Goal: Task Accomplishment & Management: Manage account settings

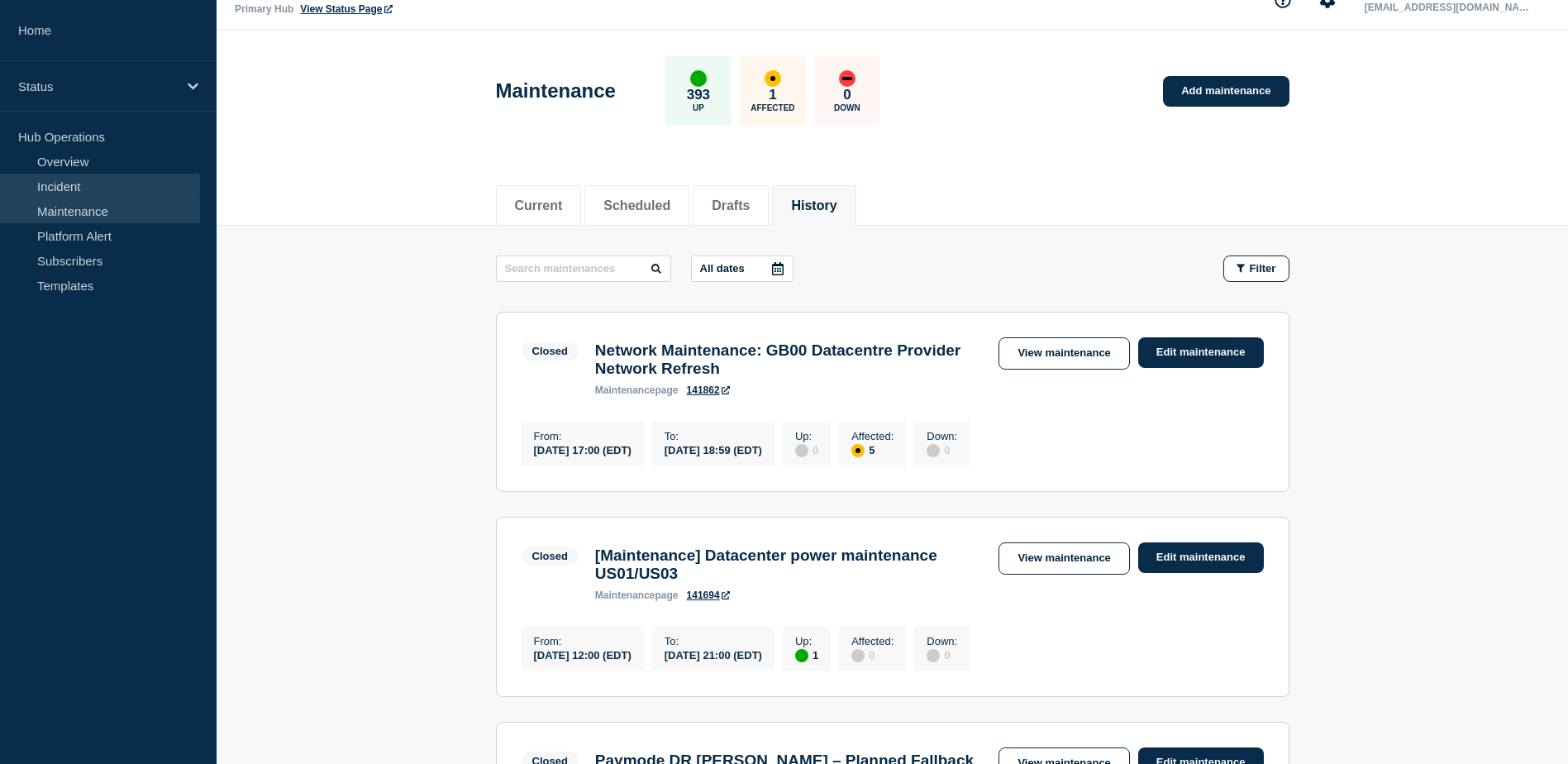
click at [101, 185] on link "Incident" at bounding box center [100, 186] width 200 height 25
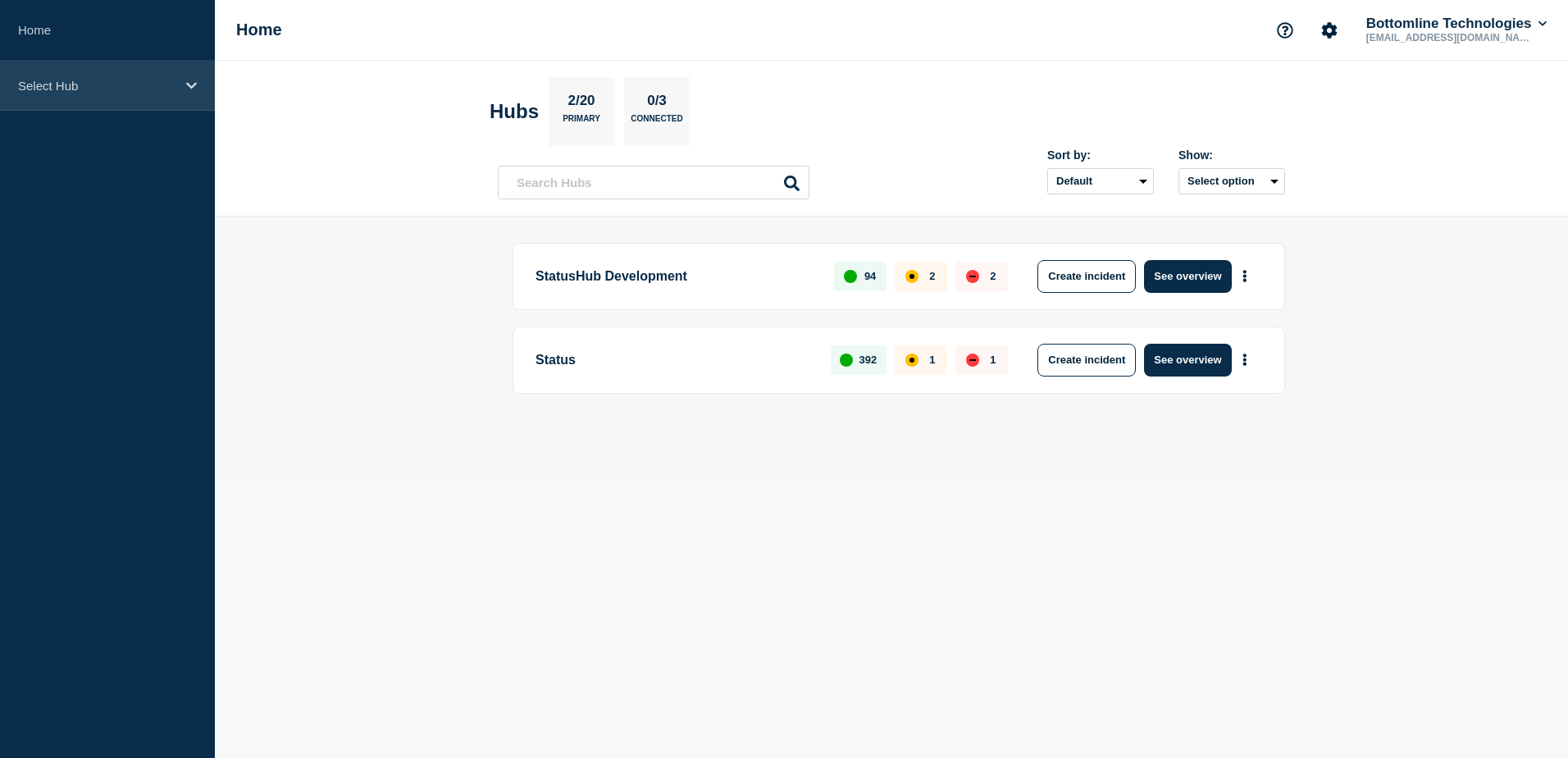
click at [96, 95] on div "Select Hub" at bounding box center [108, 85] width 215 height 50
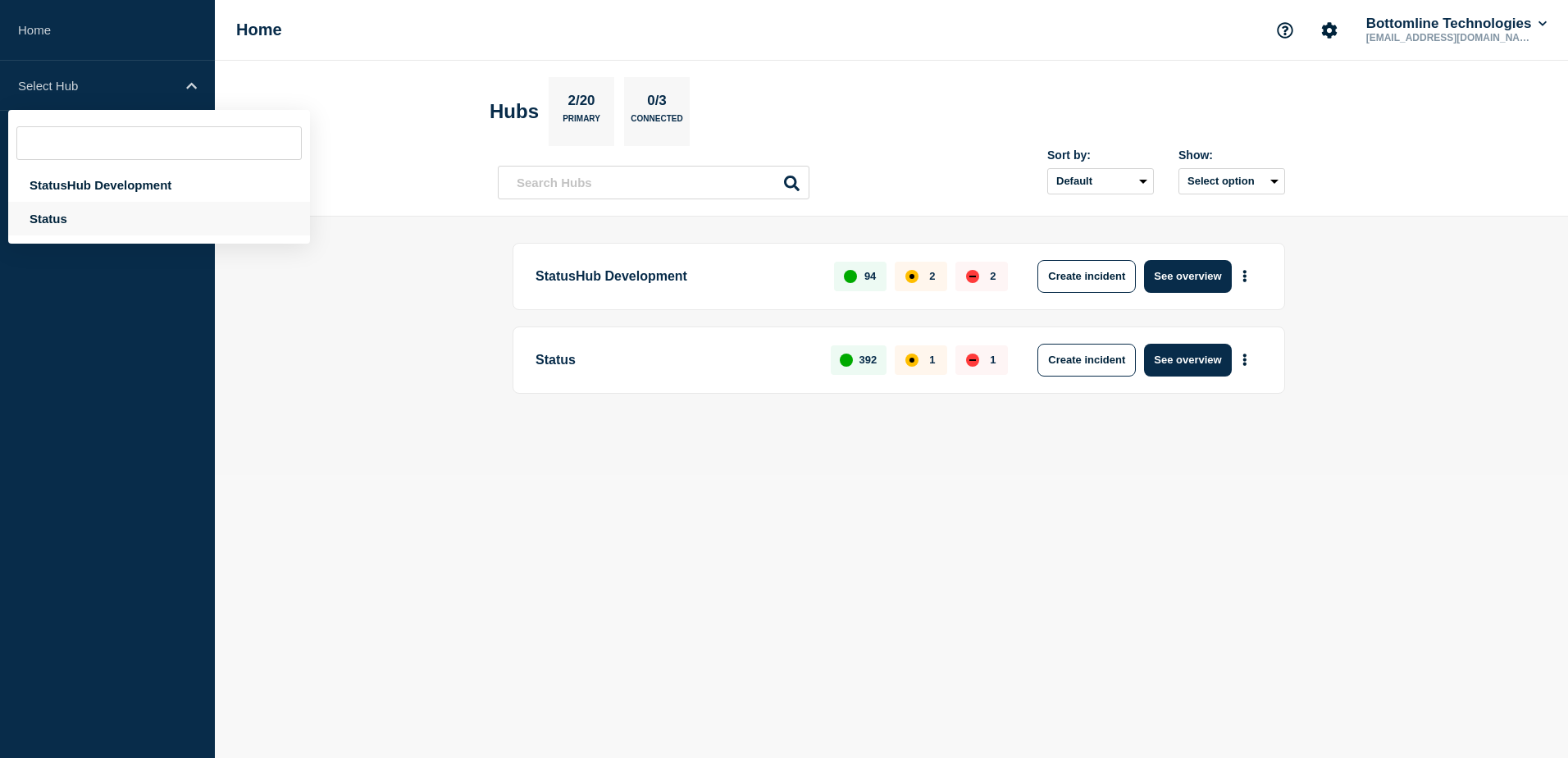
click at [87, 221] on div "Status" at bounding box center [159, 219] width 302 height 34
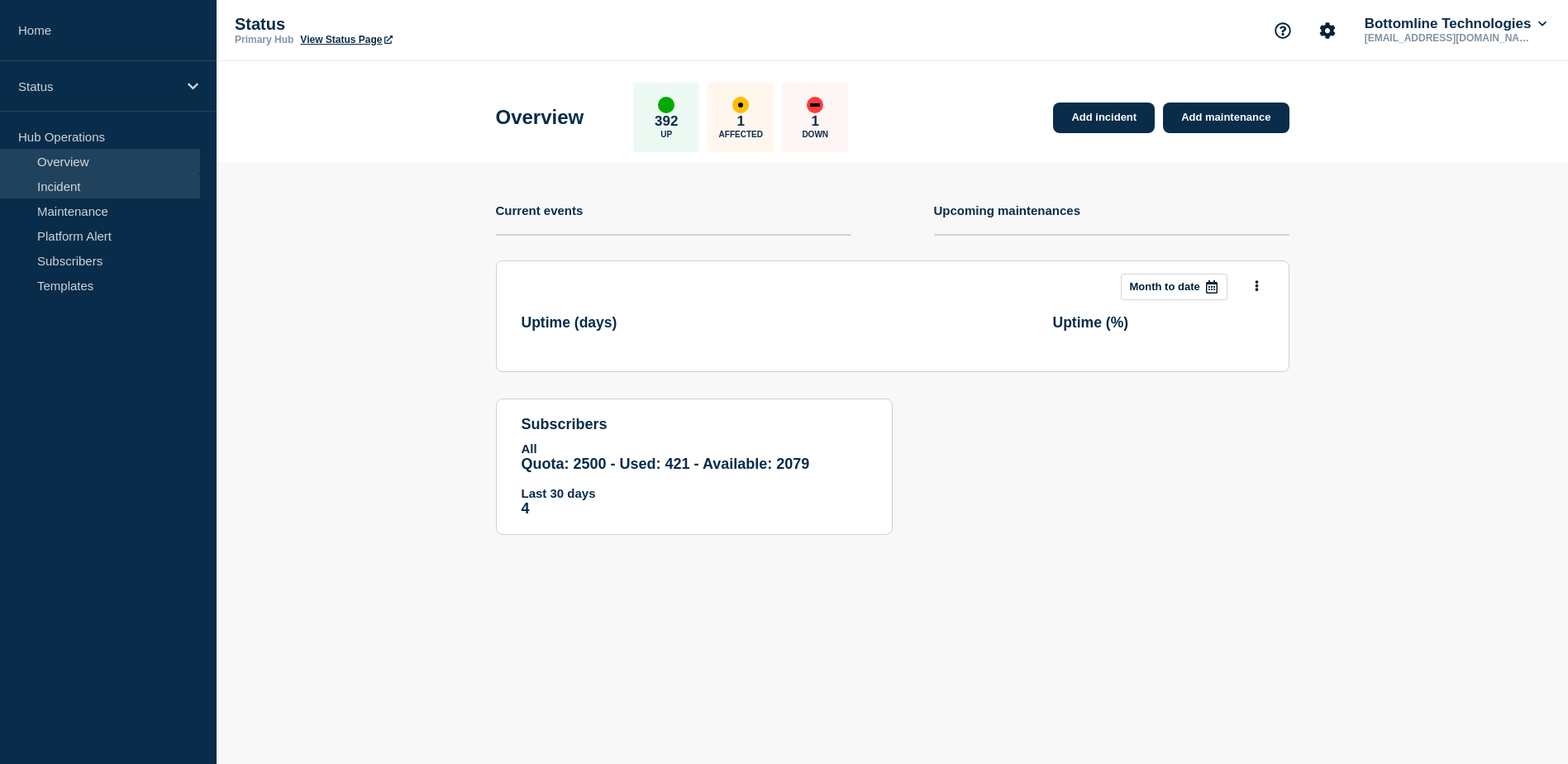
click at [113, 185] on link "Incident" at bounding box center [100, 186] width 200 height 25
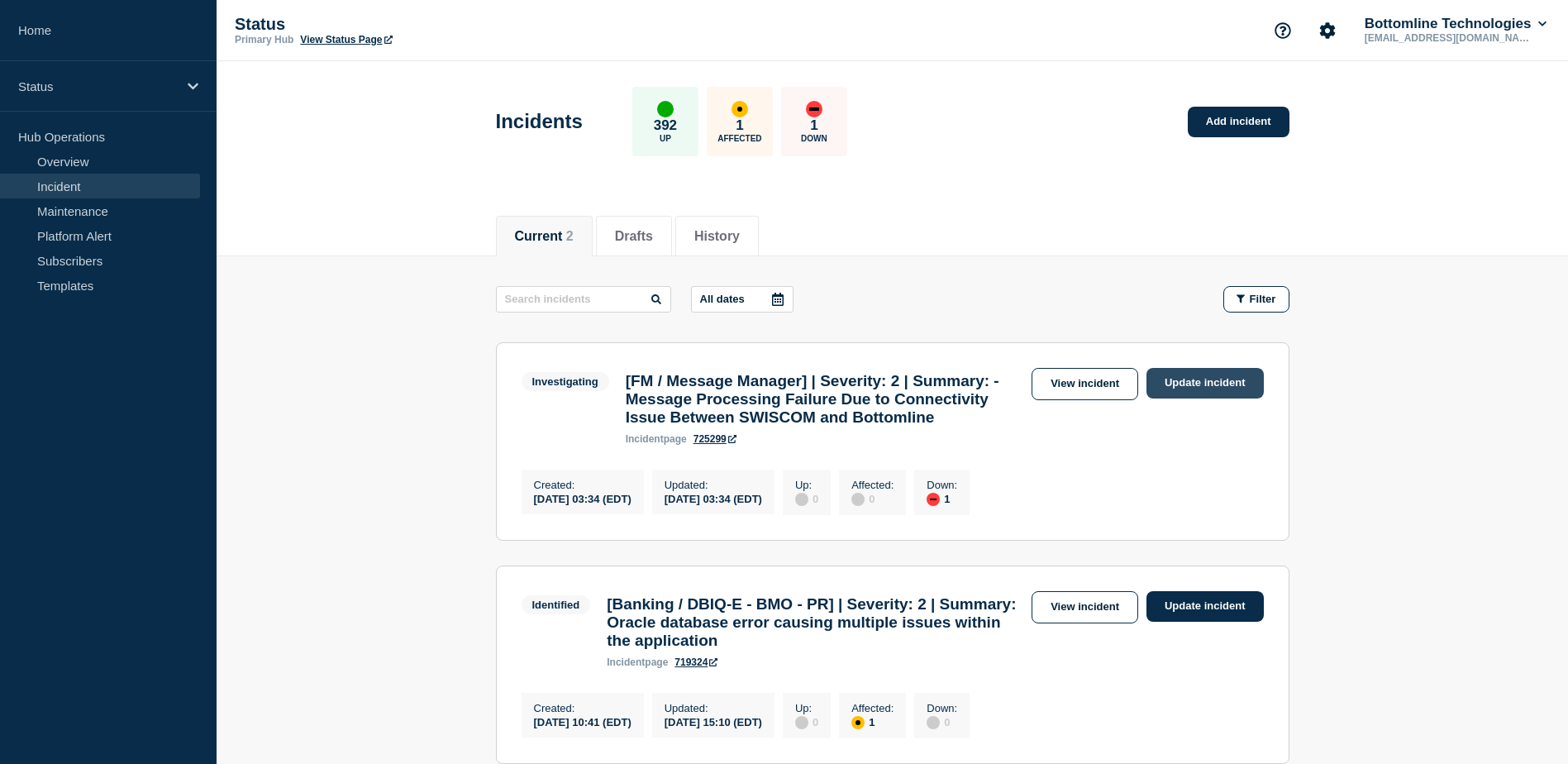
click at [1214, 387] on link "Update incident" at bounding box center [1205, 383] width 118 height 31
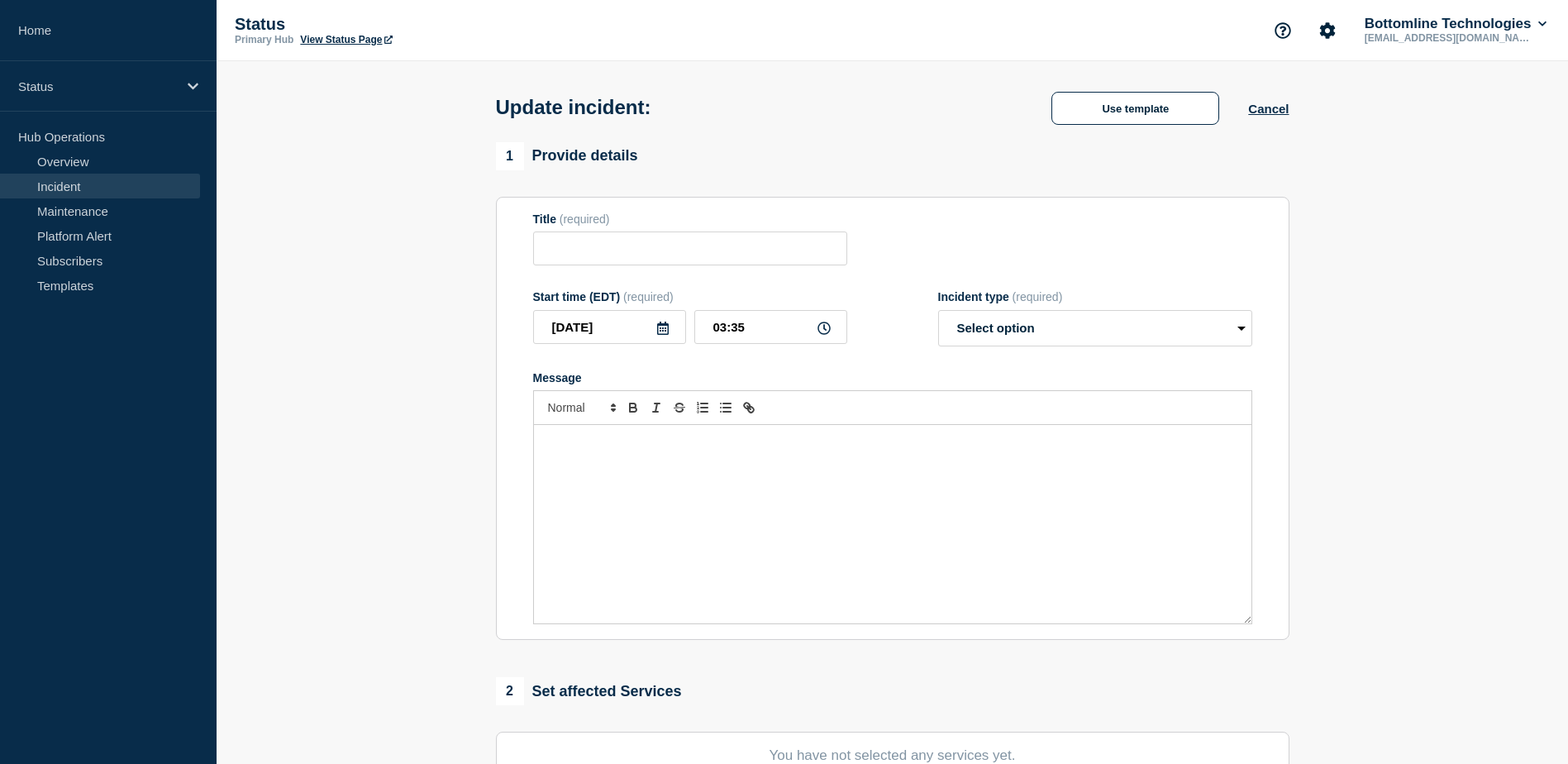
type input "[FM / Message Manager] | Severity: 2 | Summary: - Message Processing Failure Du…"
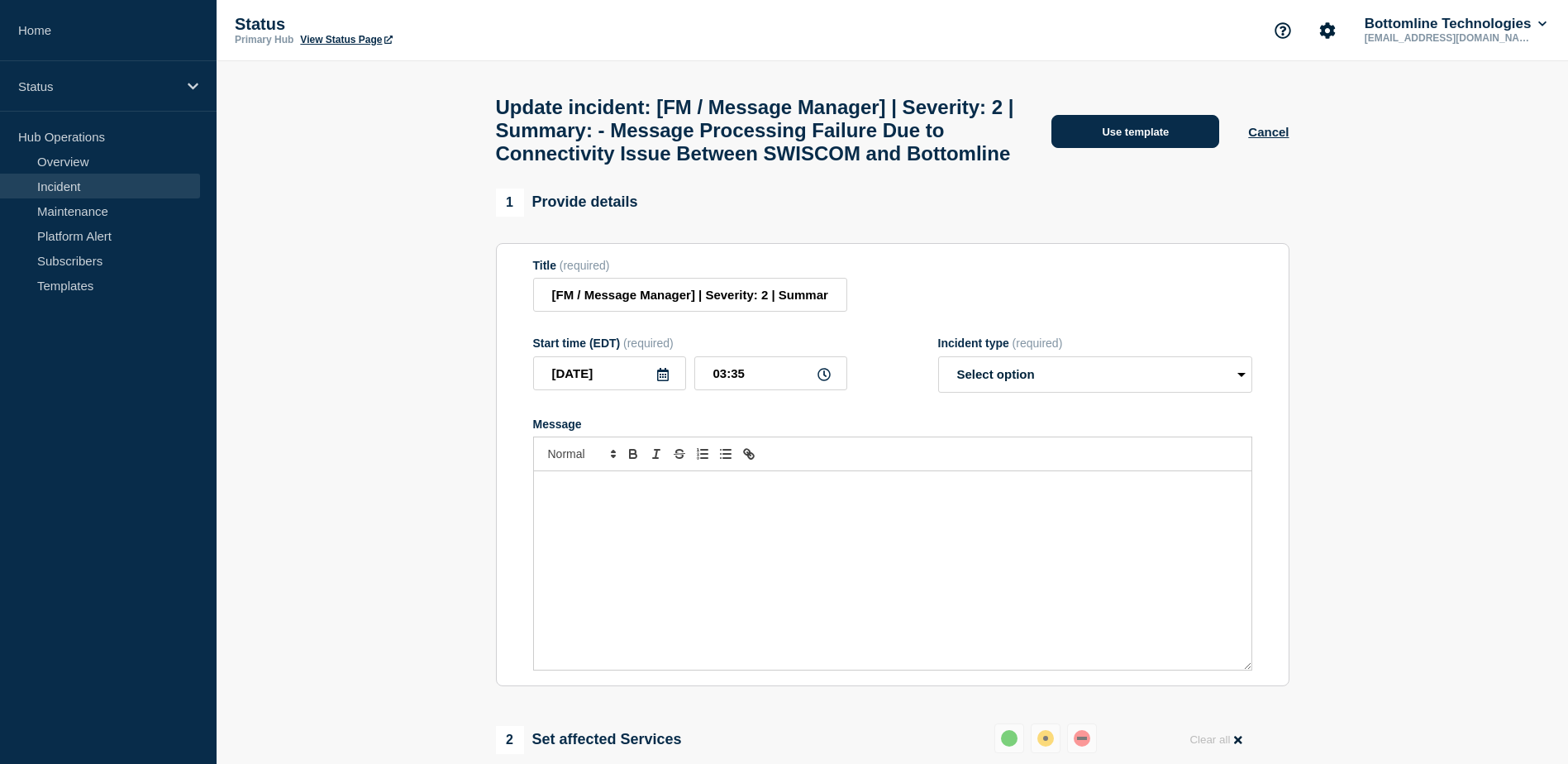
click at [1139, 148] on button "Use template" at bounding box center [1135, 132] width 168 height 33
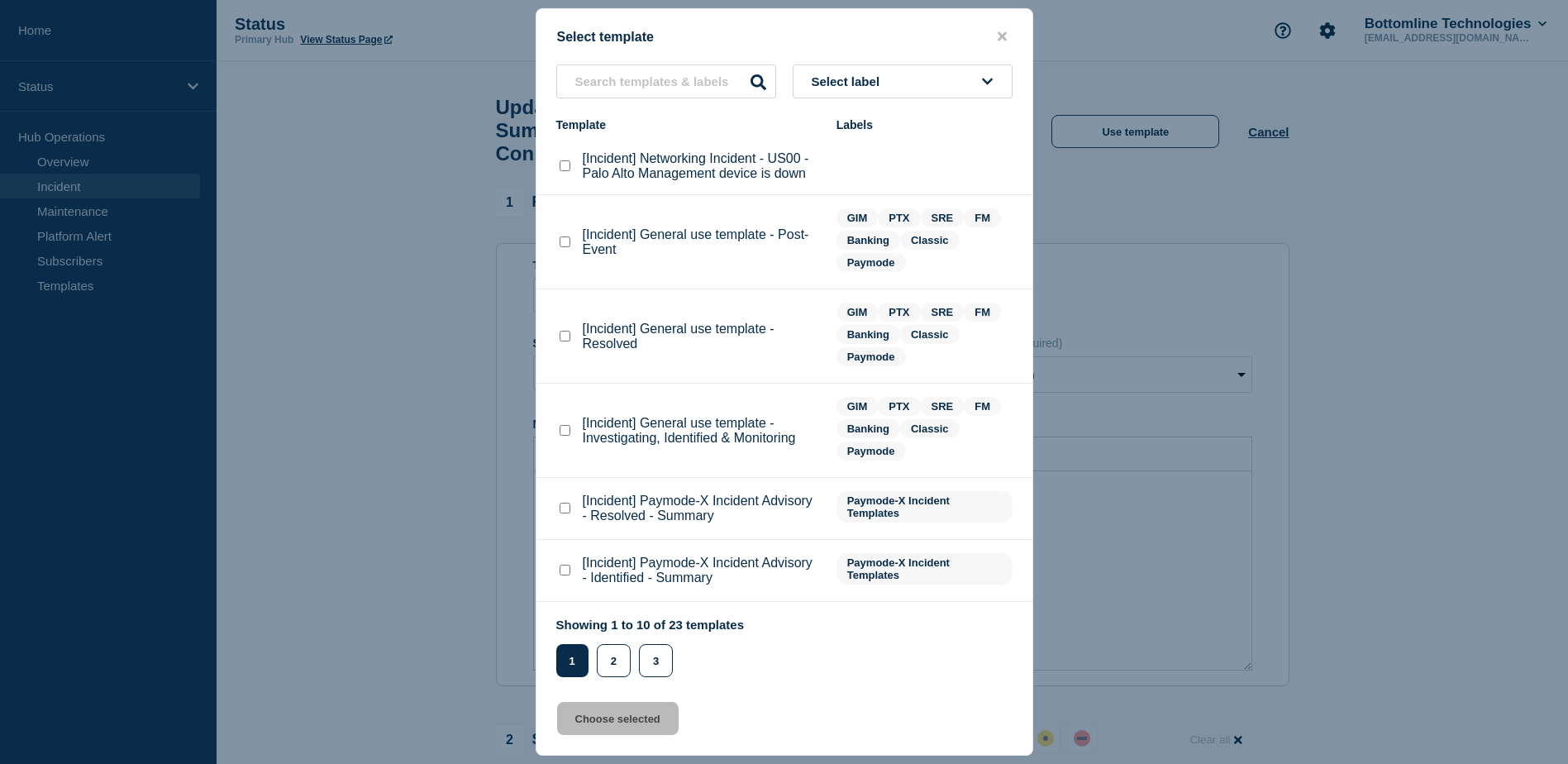
click at [833, 83] on span "Select label" at bounding box center [850, 81] width 75 height 14
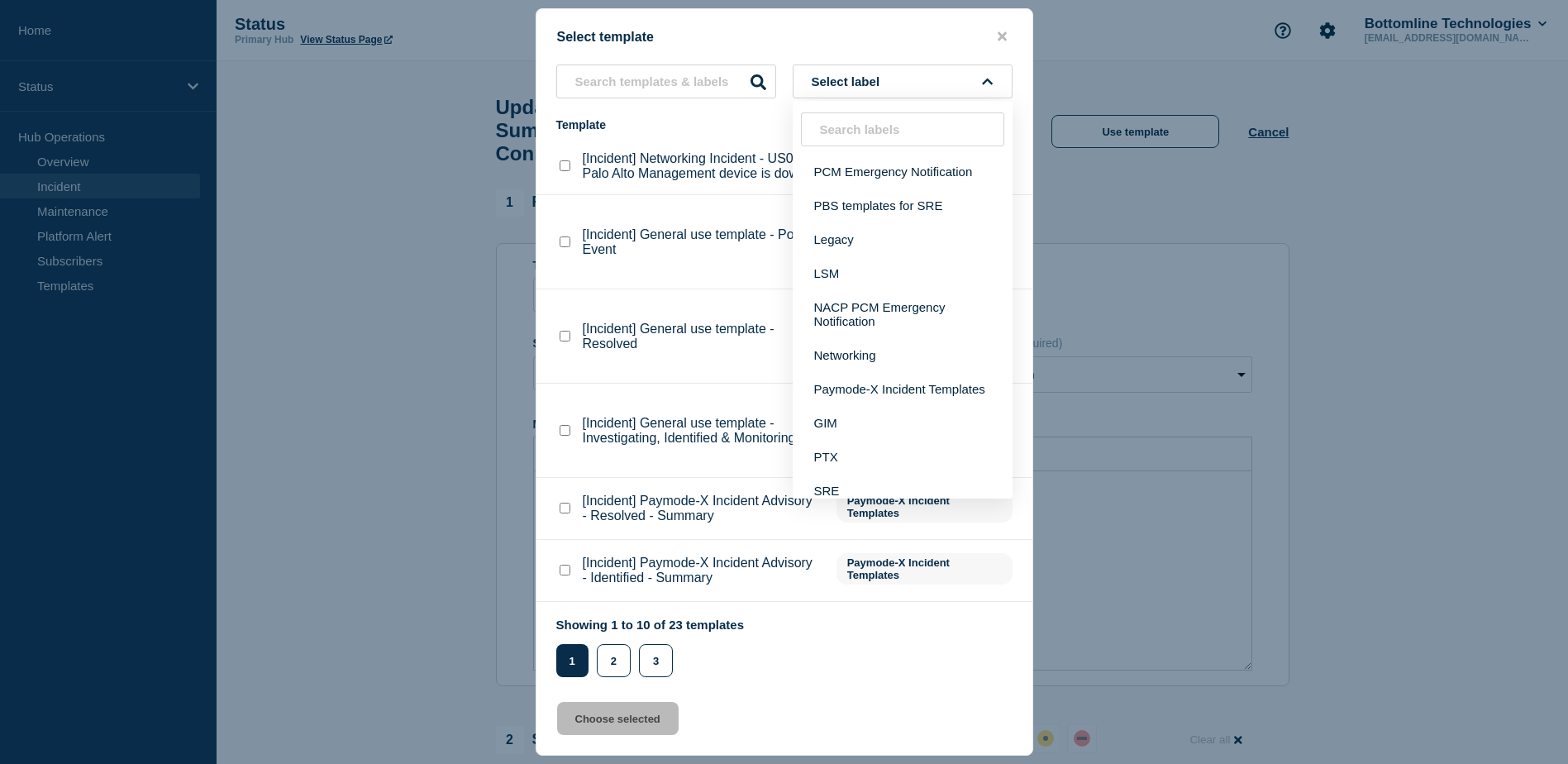
click at [847, 132] on input "text" at bounding box center [903, 129] width 204 height 34
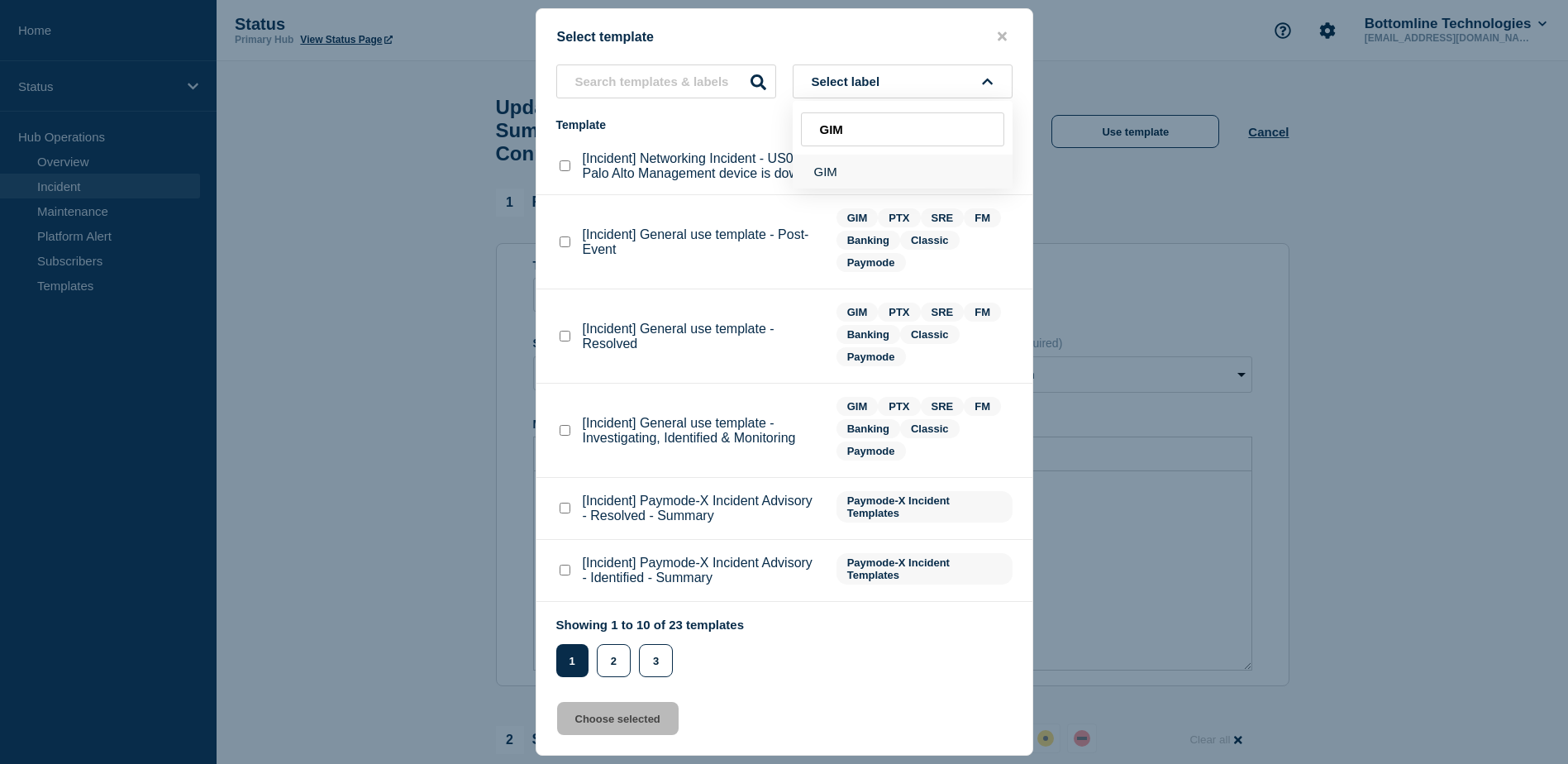
type input "GIM"
click at [842, 174] on button "GIM" at bounding box center [903, 171] width 220 height 34
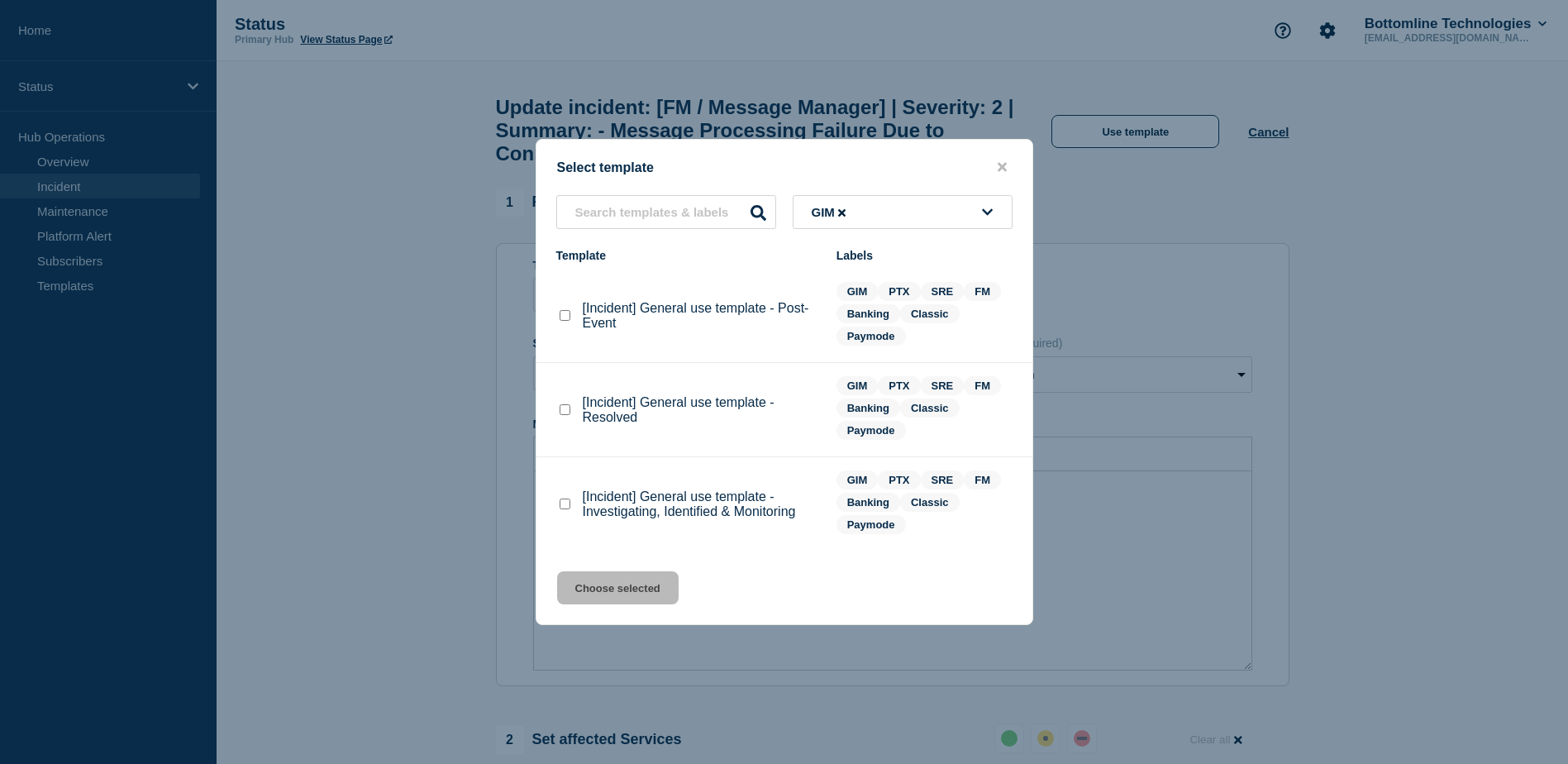
click at [566, 508] on checkbox"] "[Incident] General use template - Investigating, Identified & Monitoring checkb…" at bounding box center [565, 503] width 11 height 11
checkbox checkbox"] "true"
click at [614, 585] on button "Choose selected" at bounding box center [618, 589] width 122 height 33
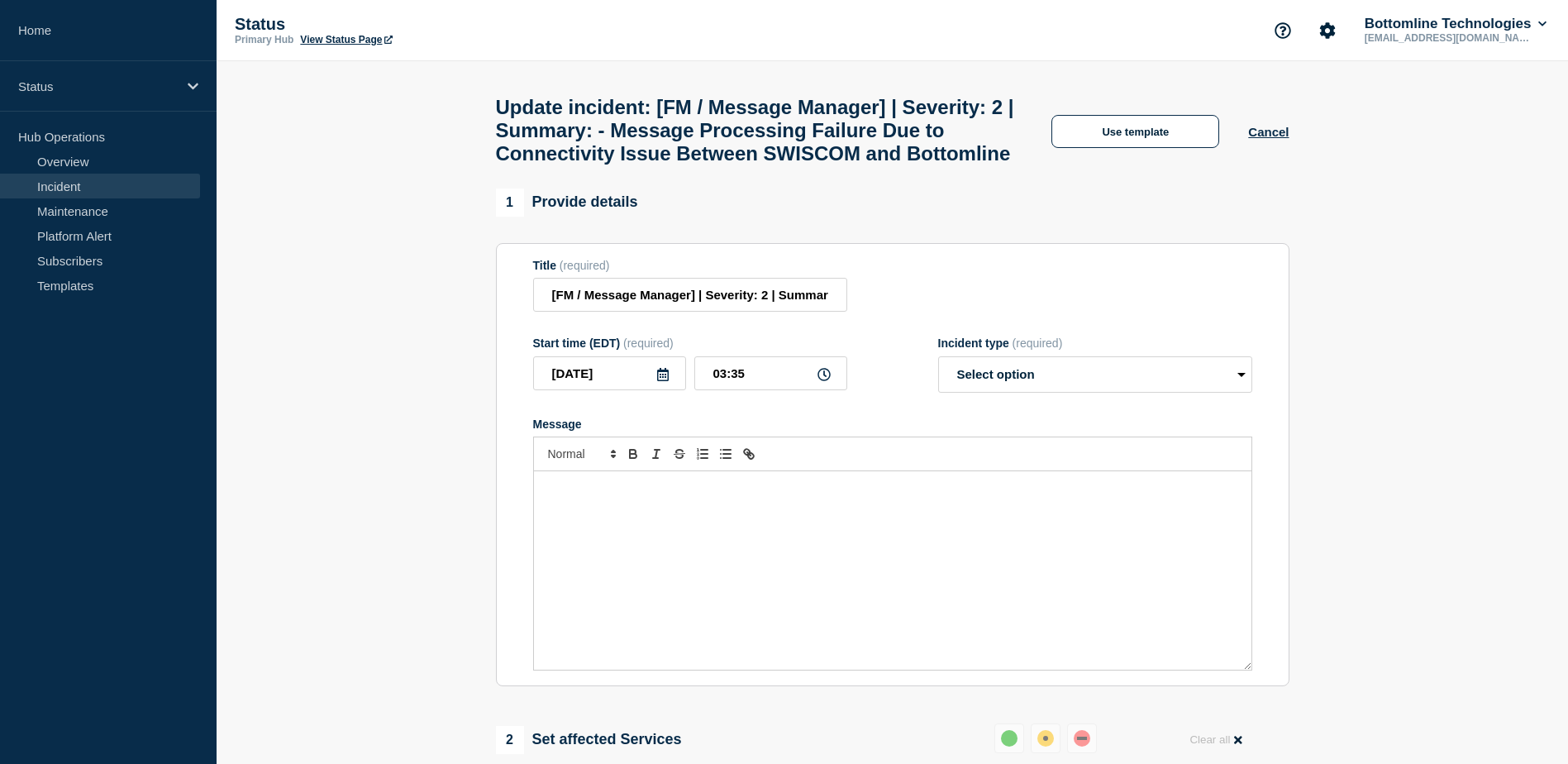
select select "investigating"
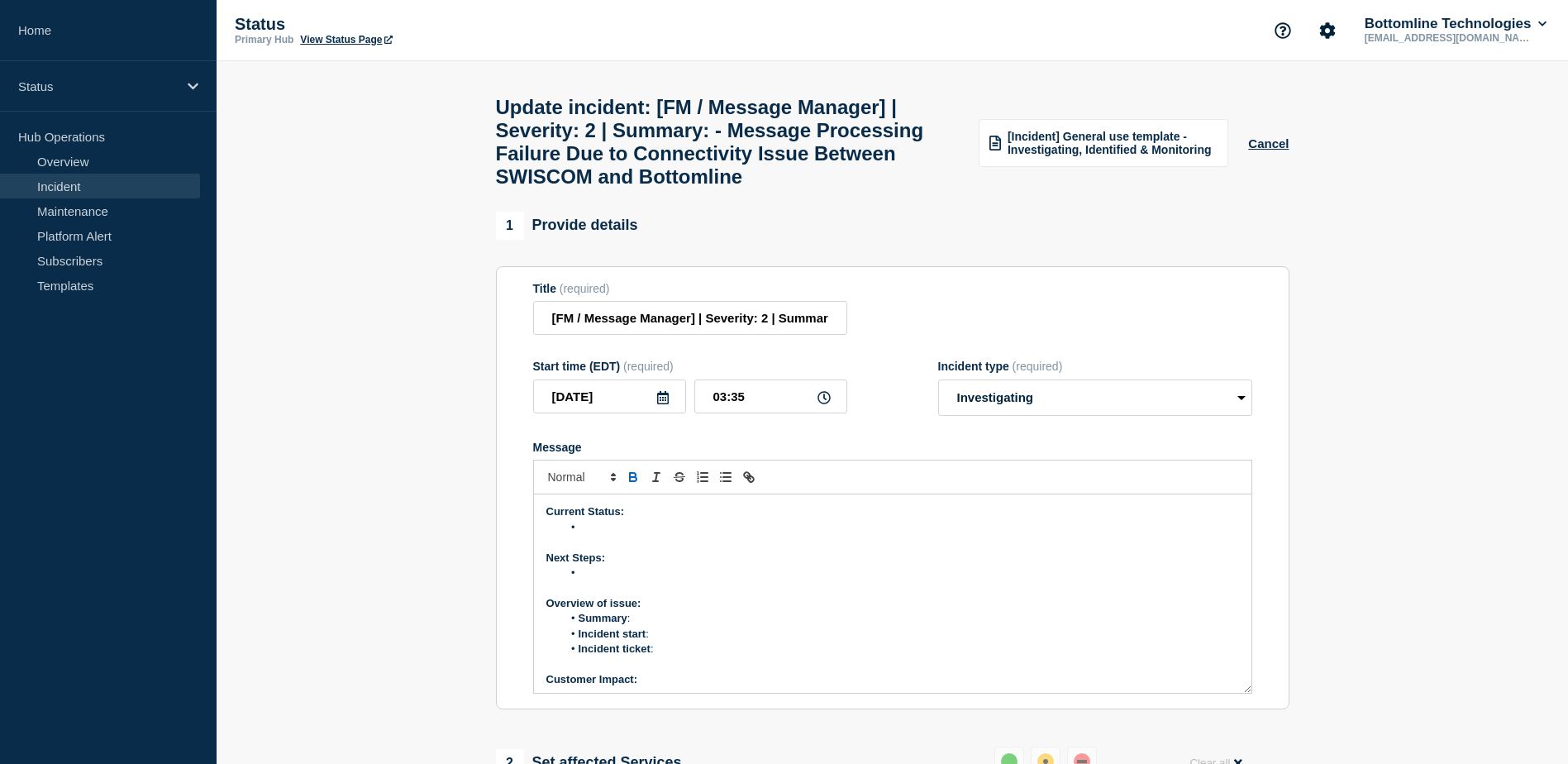
click at [598, 550] on p "Message" at bounding box center [893, 543] width 693 height 15
click at [597, 535] on li "Message" at bounding box center [900, 528] width 677 height 15
click at [644, 626] on li "Summary :" at bounding box center [900, 619] width 677 height 15
click at [661, 642] on li "Incident start :" at bounding box center [900, 635] width 677 height 15
click at [663, 657] on li "Incident ticket :" at bounding box center [900, 650] width 677 height 15
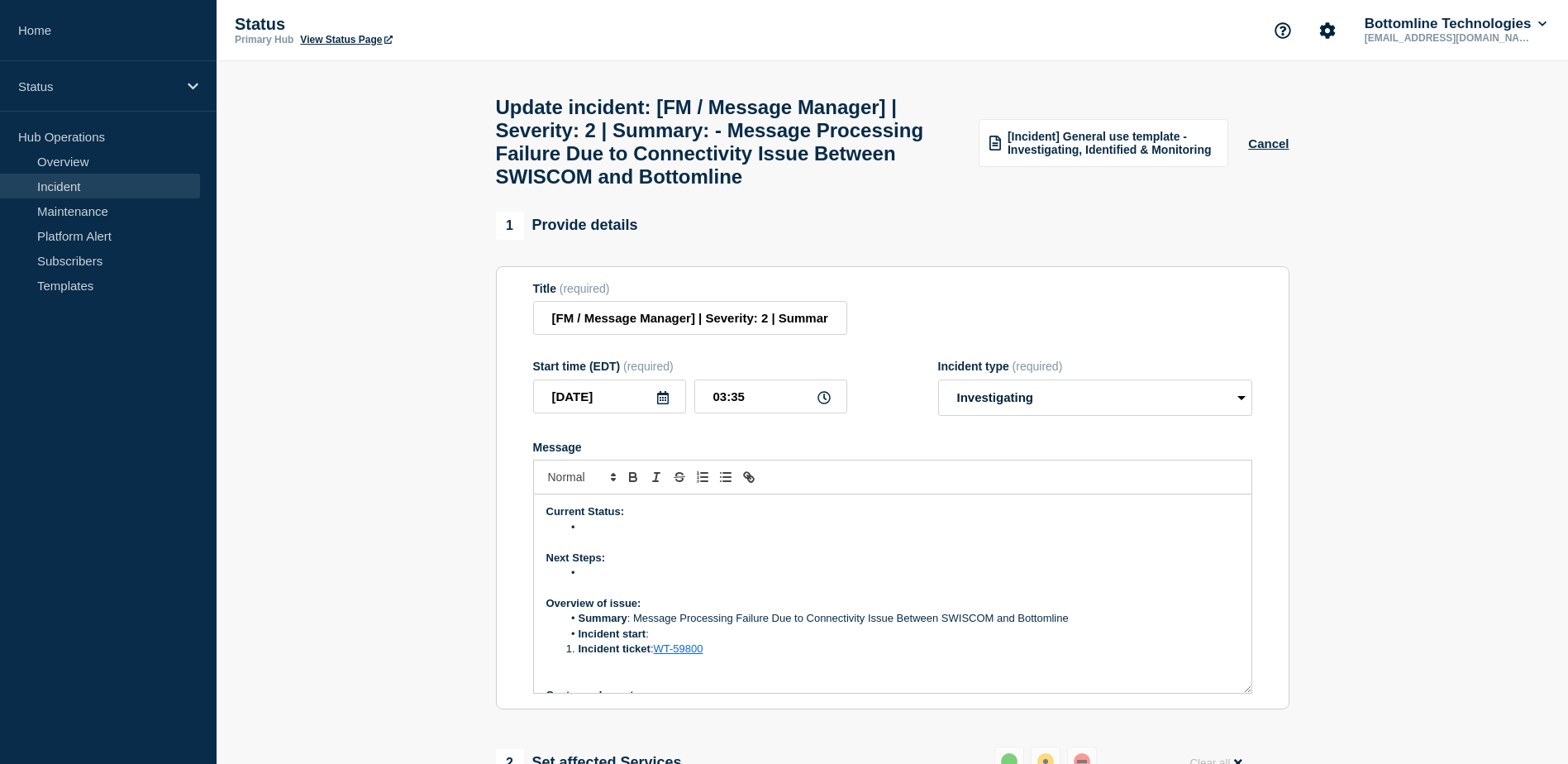
click at [578, 657] on span "Message" at bounding box center [578, 650] width 0 height 15
click at [682, 642] on li "Incident start :" at bounding box center [900, 635] width 677 height 15
click at [662, 642] on li "Incident start :" at bounding box center [900, 635] width 677 height 15
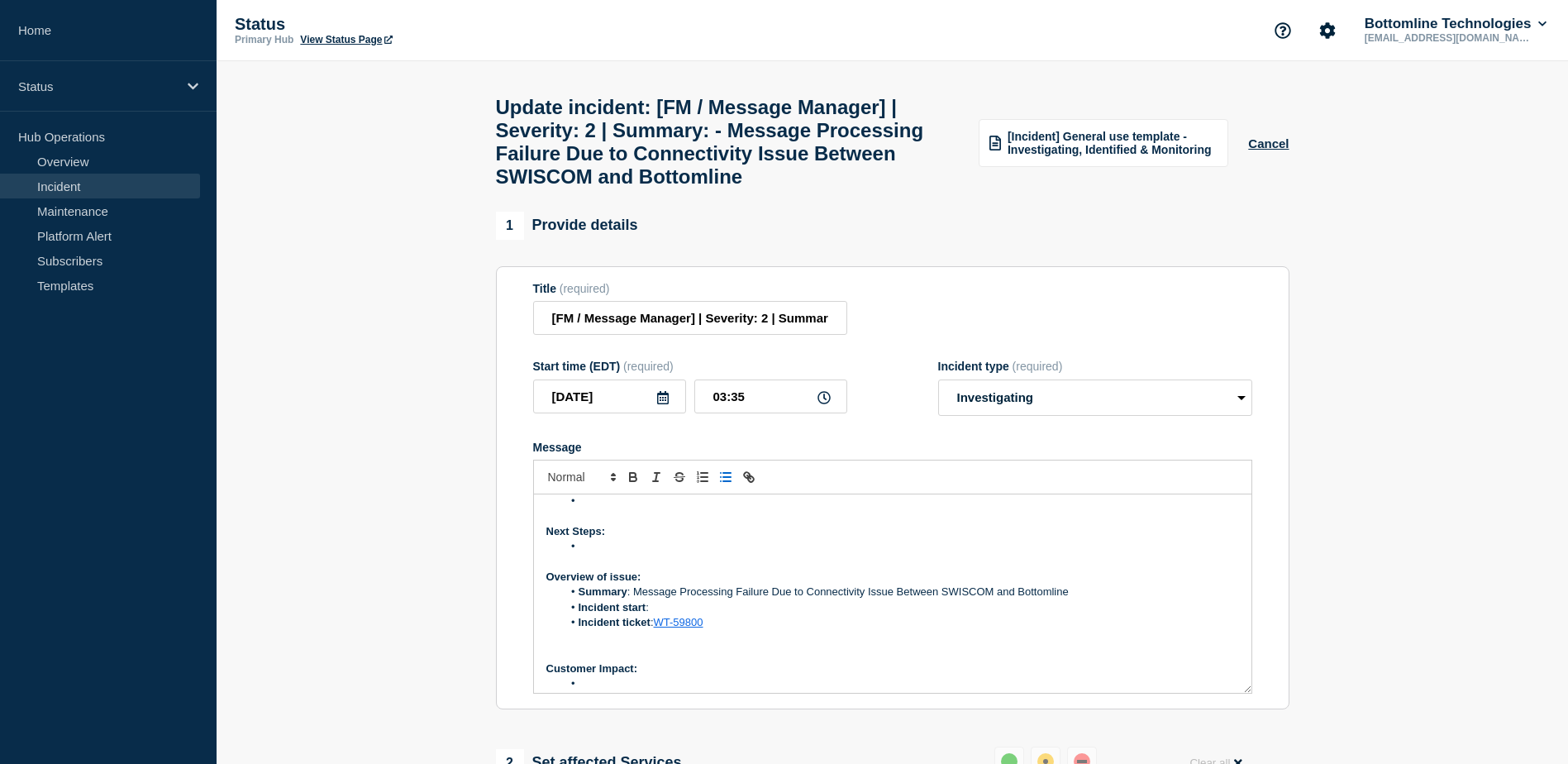
scroll to position [28, 0]
click at [656, 615] on li "Incident start :" at bounding box center [900, 607] width 677 height 15
click at [677, 615] on li "Incident start : 3:00AM CET" at bounding box center [900, 607] width 677 height 15
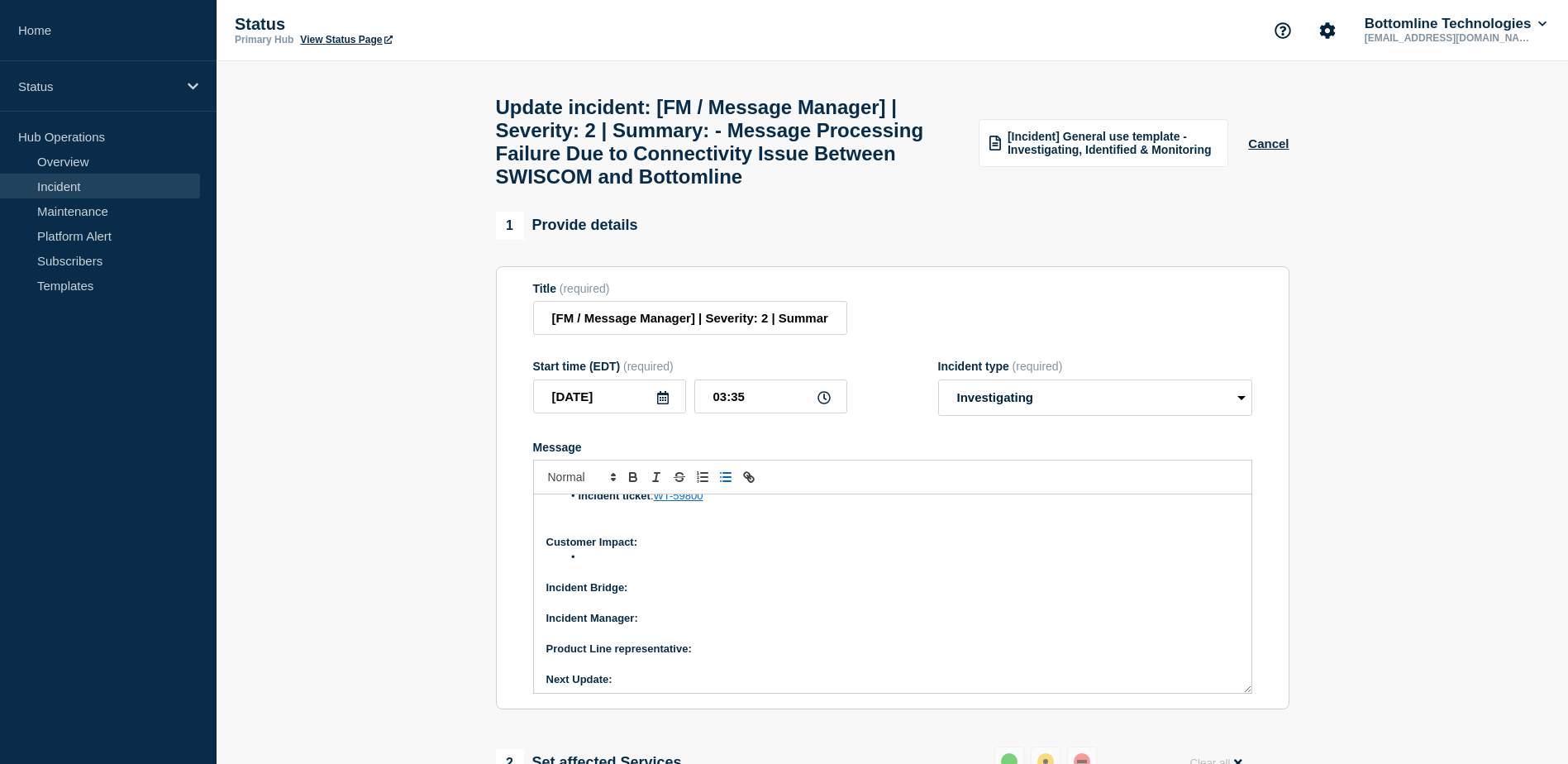
scroll to position [157, 0]
click at [666, 591] on p "Incident Bridge:" at bounding box center [893, 584] width 693 height 15
click at [669, 622] on p "Incident Manager:" at bounding box center [893, 615] width 693 height 15
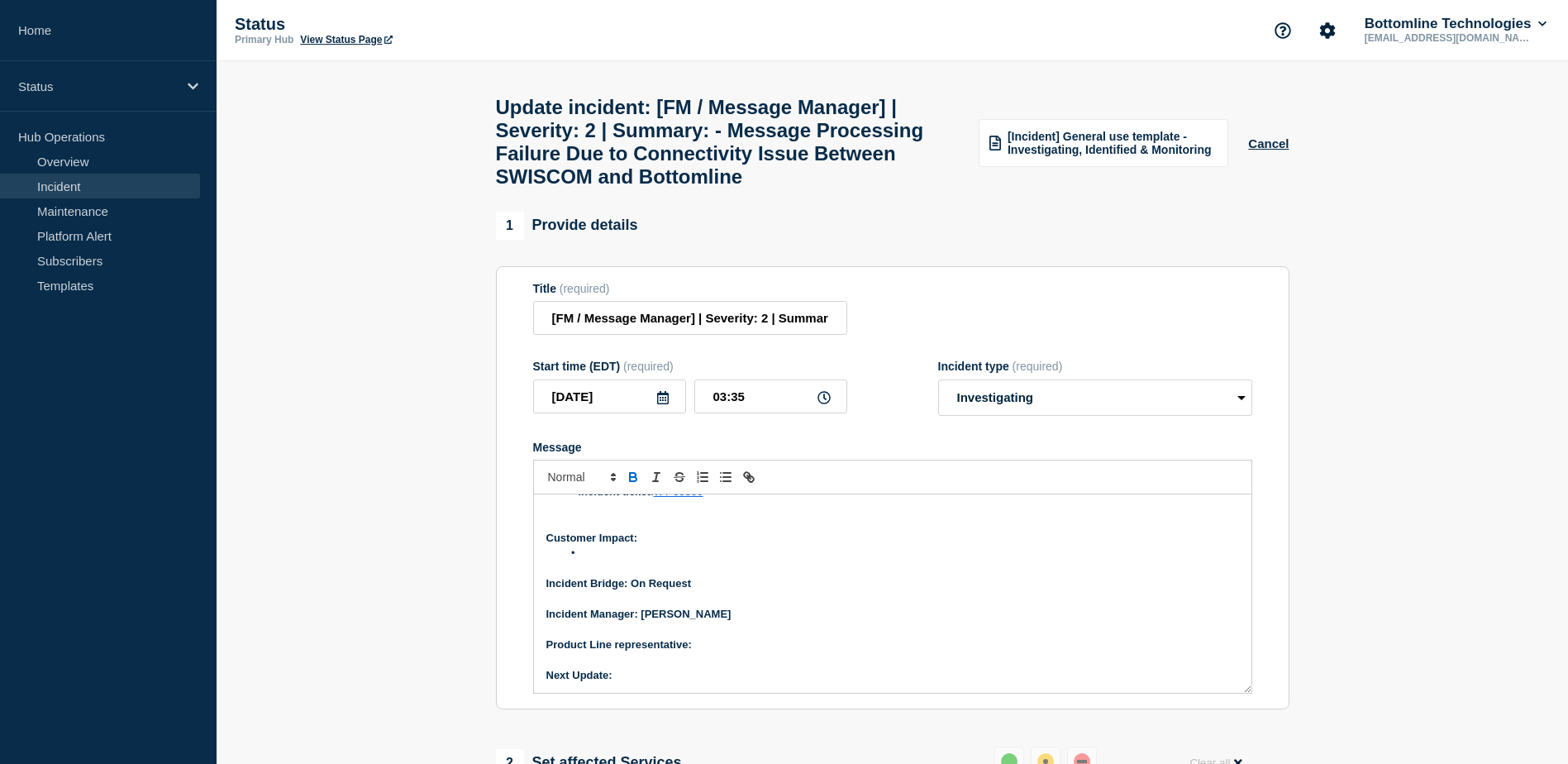
click at [727, 653] on p "Product Line representative:" at bounding box center [893, 645] width 693 height 15
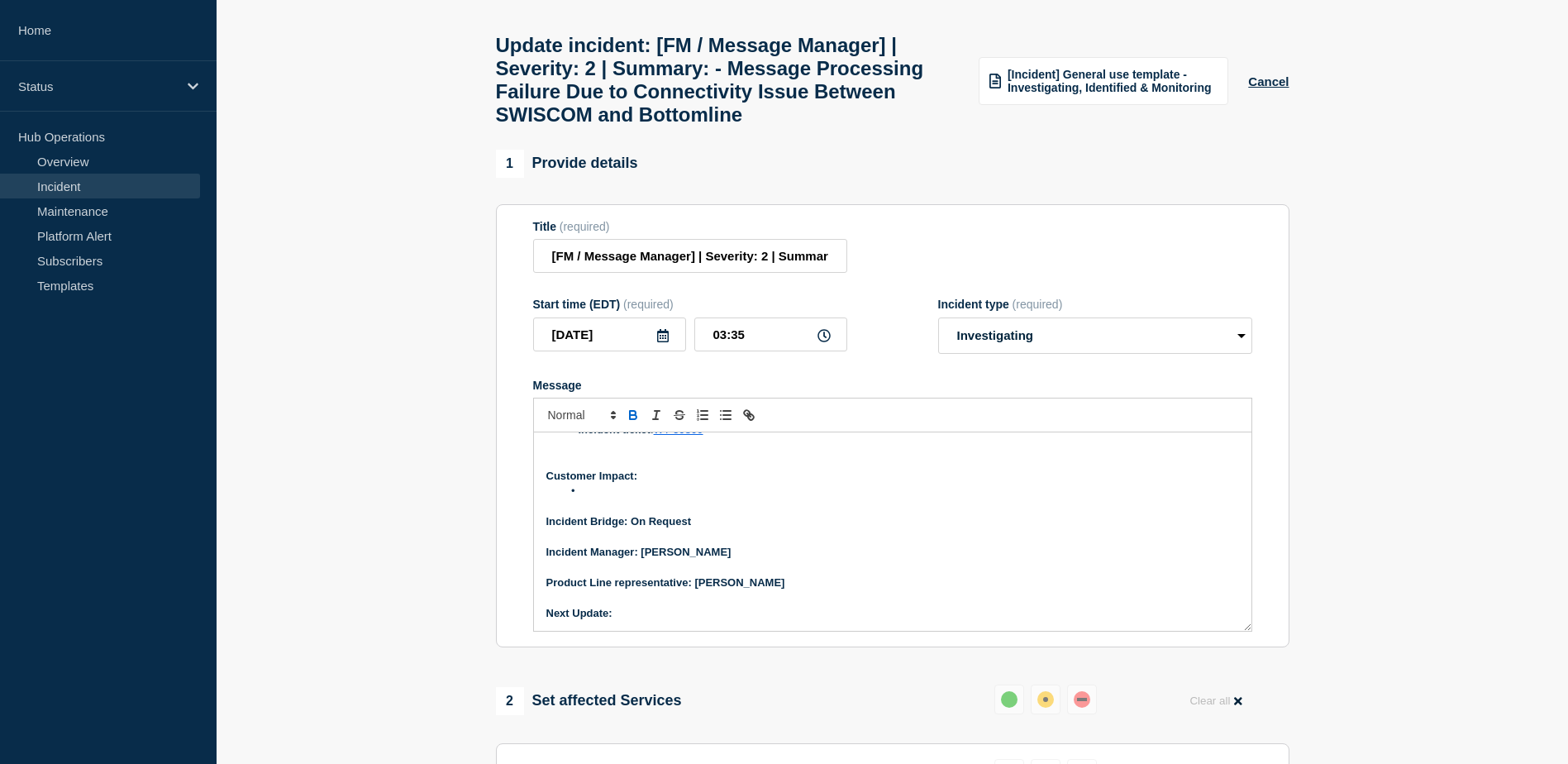
scroll to position [63, 0]
click at [643, 620] on p "Next Update:" at bounding box center [893, 613] width 693 height 15
click at [631, 498] on li "Message" at bounding box center [900, 491] width 677 height 15
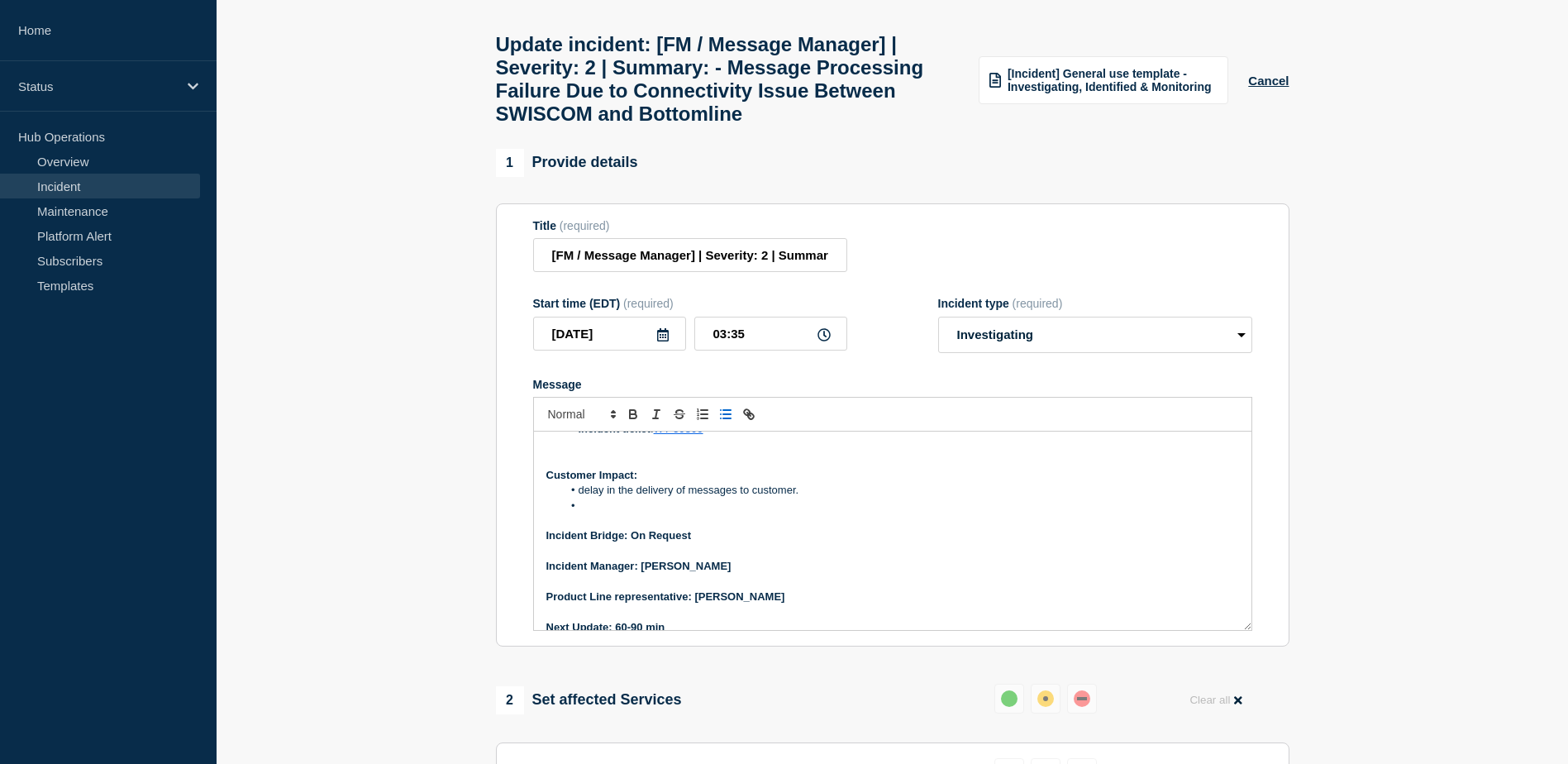
click at [585, 498] on li "delay in the delivery of messages to customer." at bounding box center [900, 491] width 677 height 15
click at [579, 514] on li "Message" at bounding box center [900, 506] width 677 height 15
drag, startPoint x: 579, startPoint y: 504, endPoint x: 783, endPoint y: 516, distance: 204.4
click at [783, 516] on div "Current Status: Next Steps: Overview of issue: Summary : Message Processing Fai…" at bounding box center [893, 531] width 718 height 199
copy li "Delay in the delivery of messages to customer."
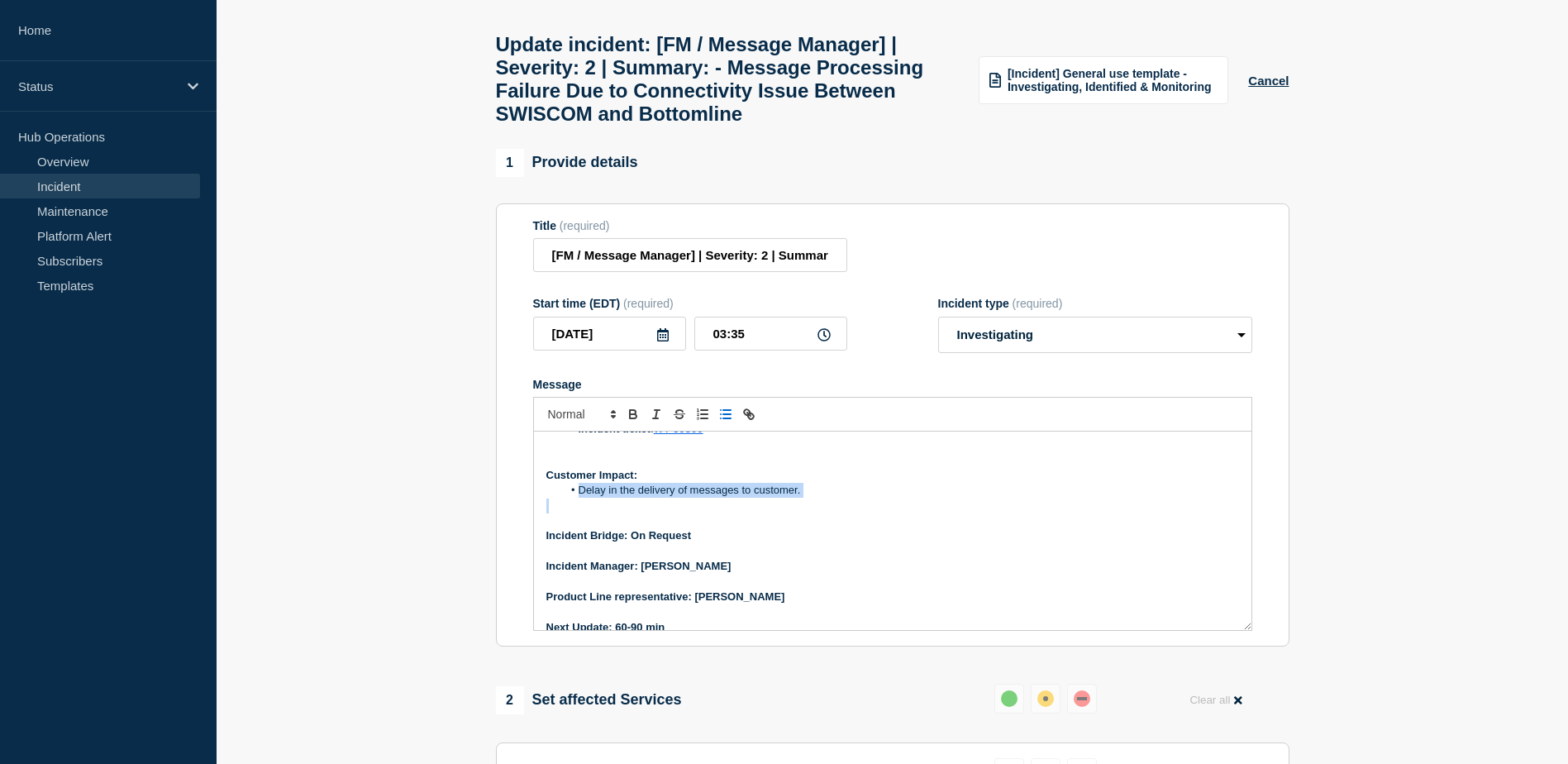
click at [827, 498] on li "Delay in the delivery of messages to customer." at bounding box center [900, 491] width 677 height 15
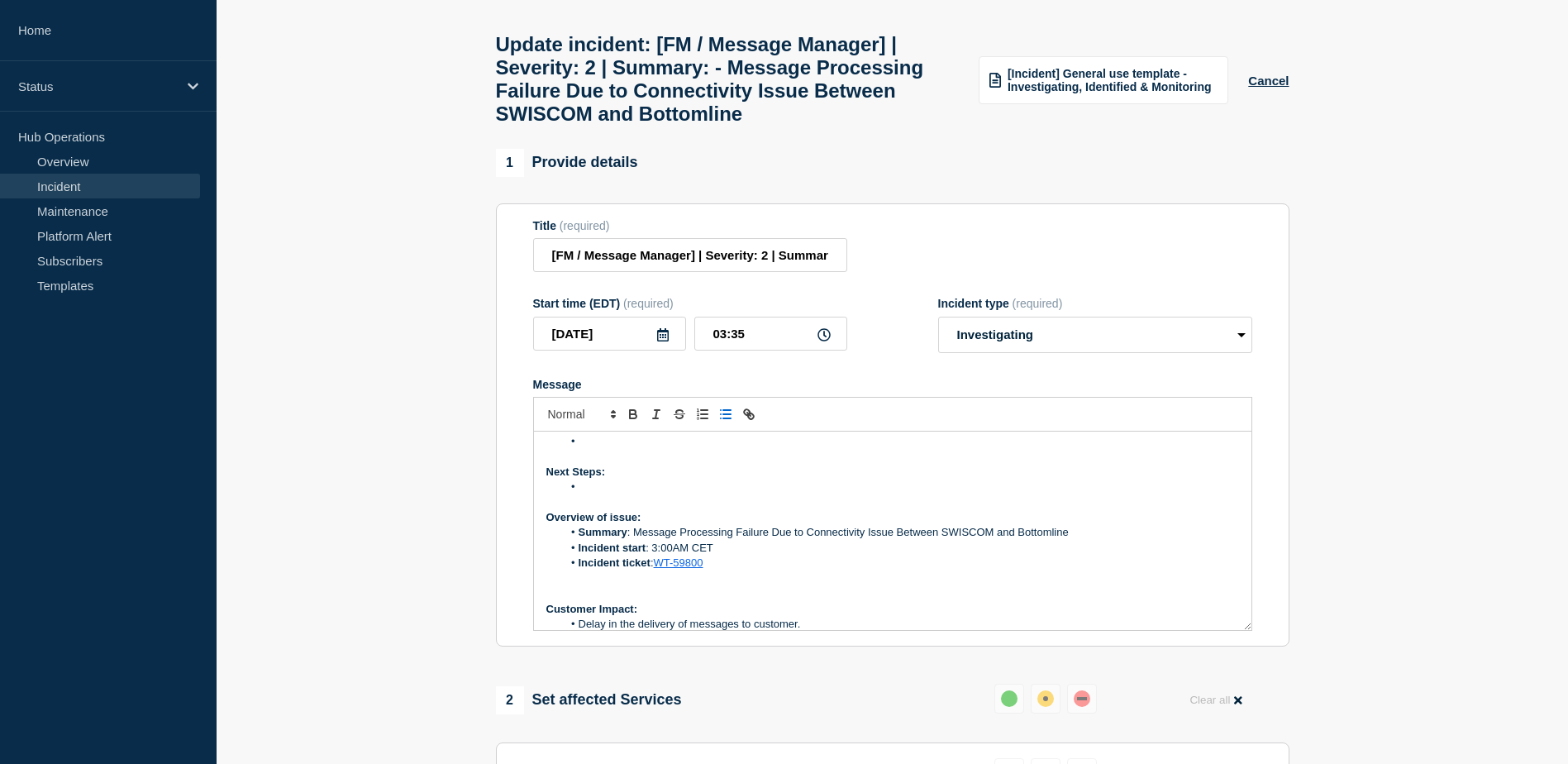
scroll to position [0, 0]
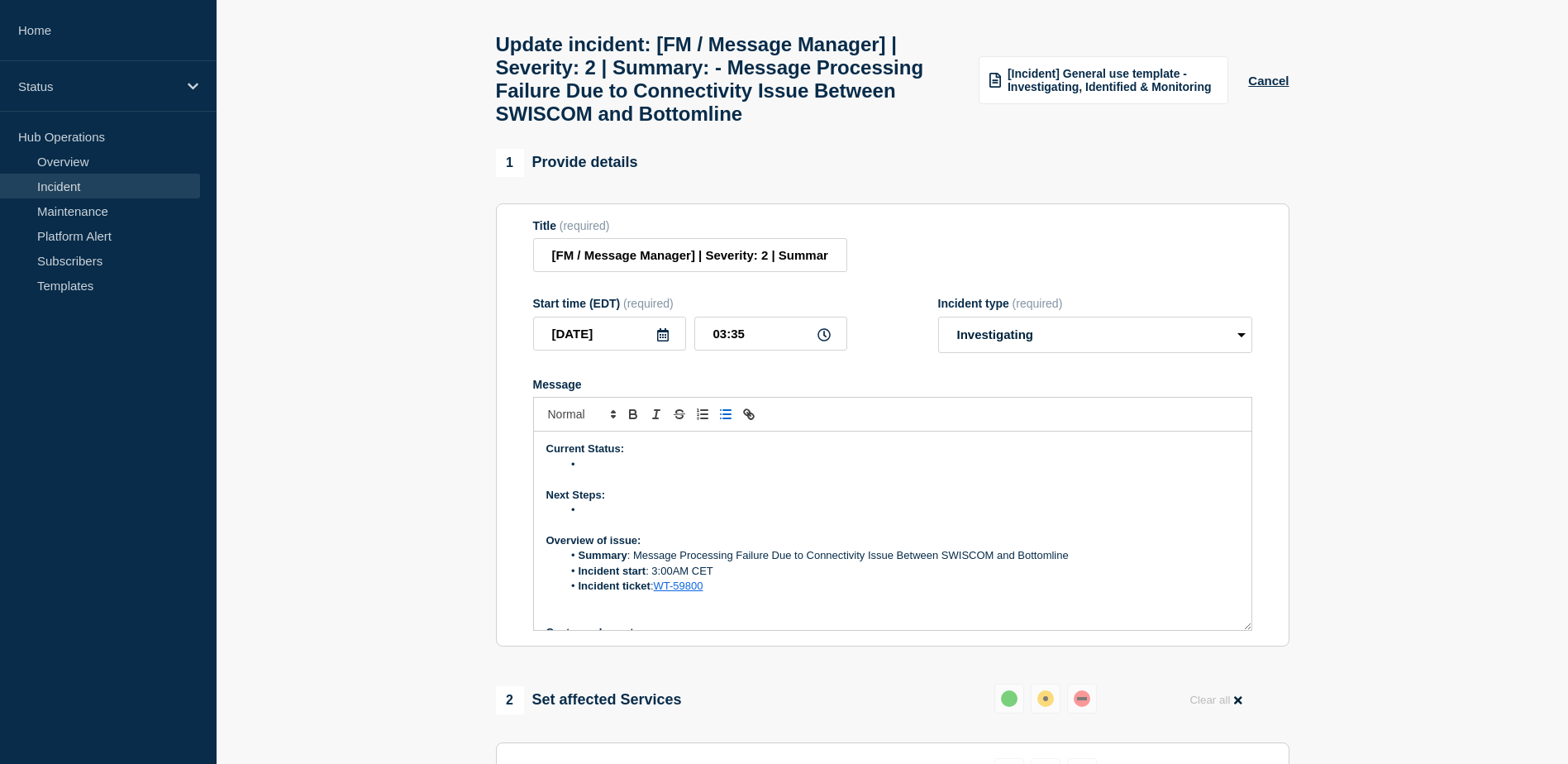
click at [714, 579] on li "Incident start : 3:00AM CET" at bounding box center [900, 572] width 677 height 15
click at [658, 579] on li "Incident start : 3:00AM CET, on 29th Sep,2025" at bounding box center [900, 572] width 677 height 15
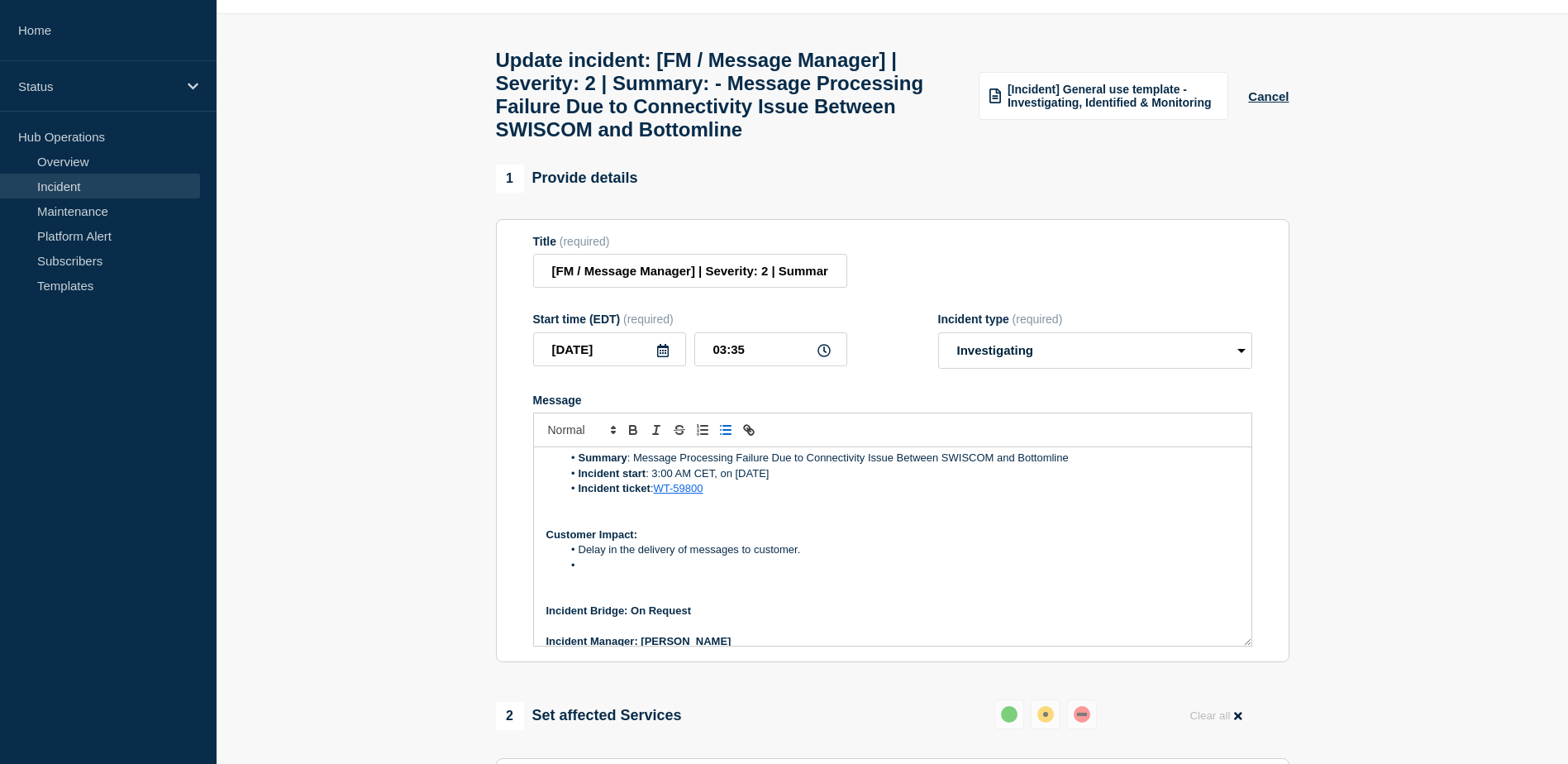
scroll to position [114, 0]
click at [597, 573] on li "Message" at bounding box center [900, 565] width 677 height 15
click at [792, 557] on li "Delay in the delivery of messages to customer." at bounding box center [900, 549] width 677 height 15
click at [777, 573] on li "665 messages are stuck at the moment" at bounding box center [900, 565] width 677 height 15
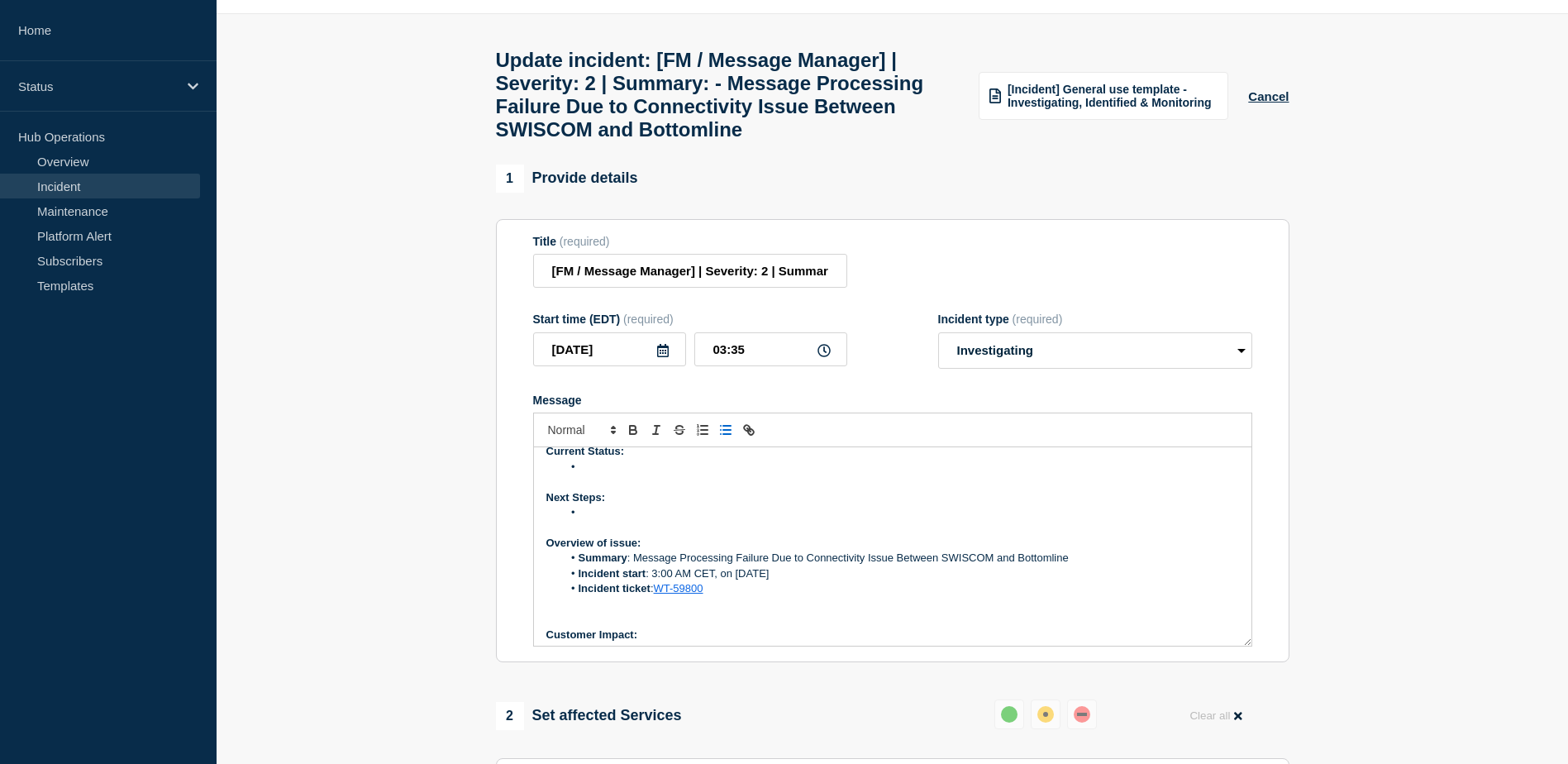
scroll to position [0, 0]
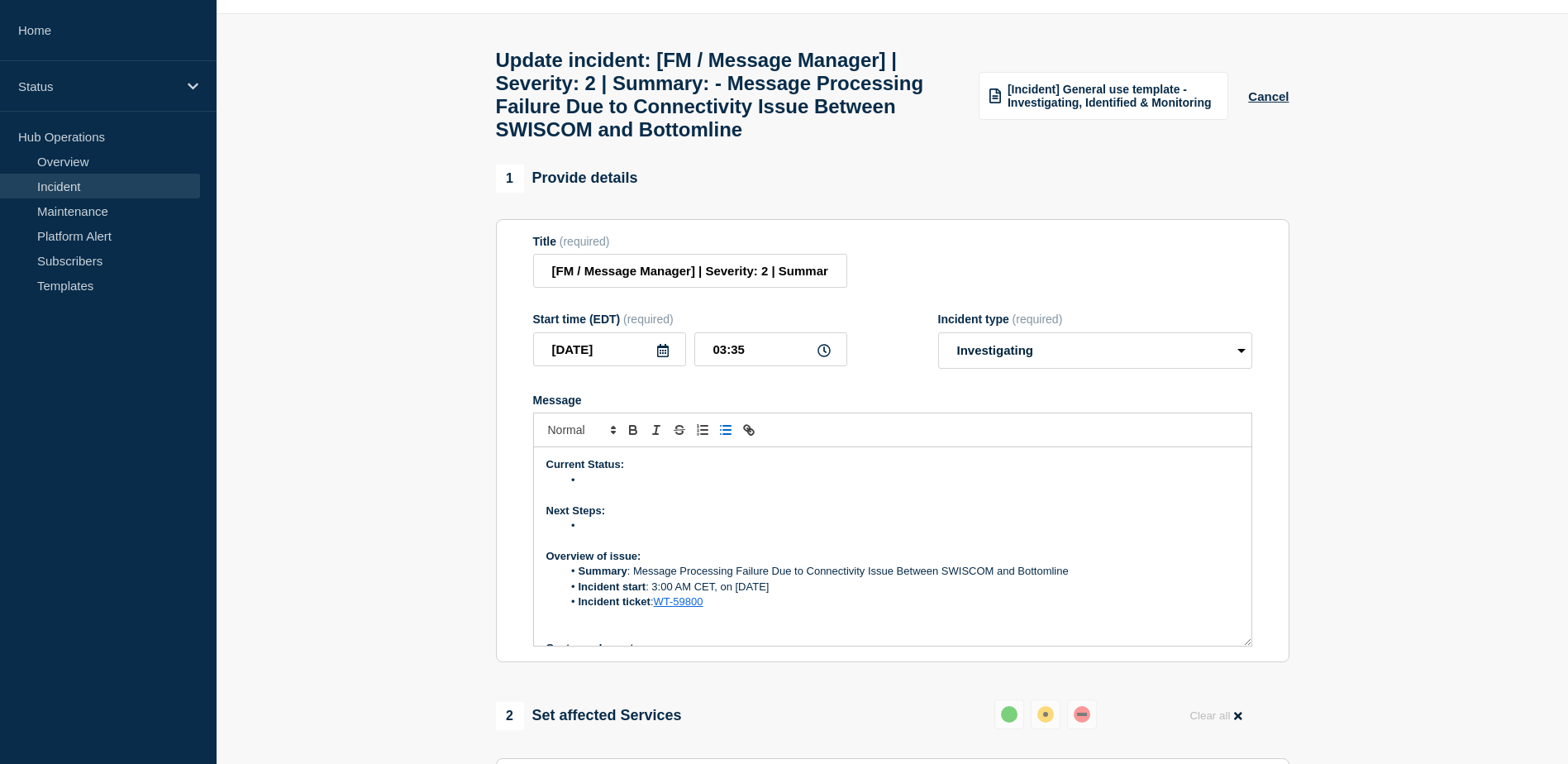
click at [607, 534] on li "Message" at bounding box center [900, 526] width 677 height 15
click at [595, 534] on li "Message" at bounding box center [900, 526] width 677 height 15
click at [592, 534] on li "Message" at bounding box center [900, 526] width 677 height 15
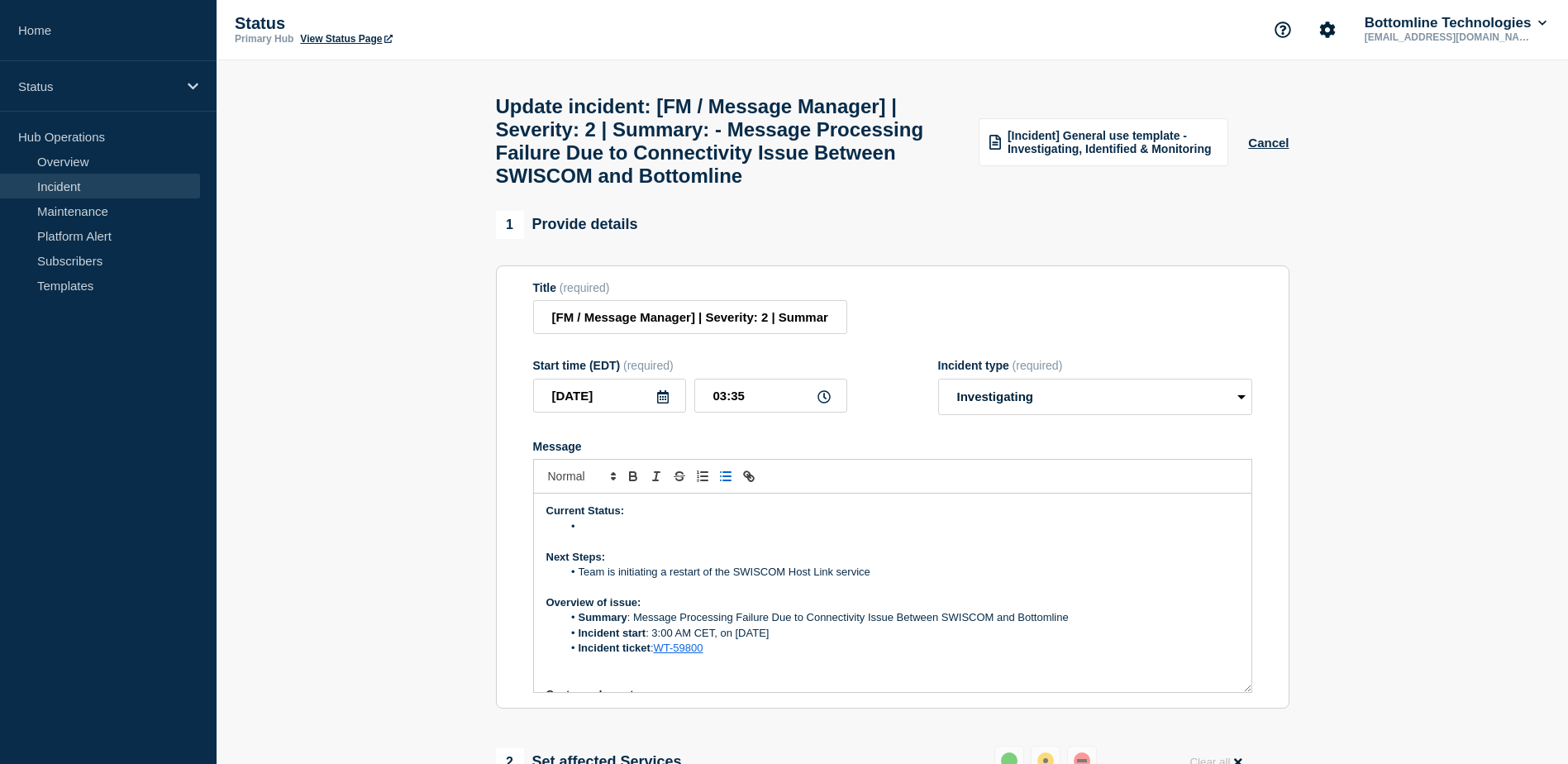
click at [603, 534] on li "Message" at bounding box center [900, 527] width 677 height 15
click at [594, 534] on li "Message" at bounding box center [900, 527] width 677 height 15
click at [1171, 412] on select "Select option Investigating Identified Monitoring Resolved" at bounding box center [1095, 397] width 314 height 37
select select "resolved"
click at [938, 395] on select "Select option Investigating Identified Monitoring Resolved" at bounding box center [1095, 397] width 314 height 37
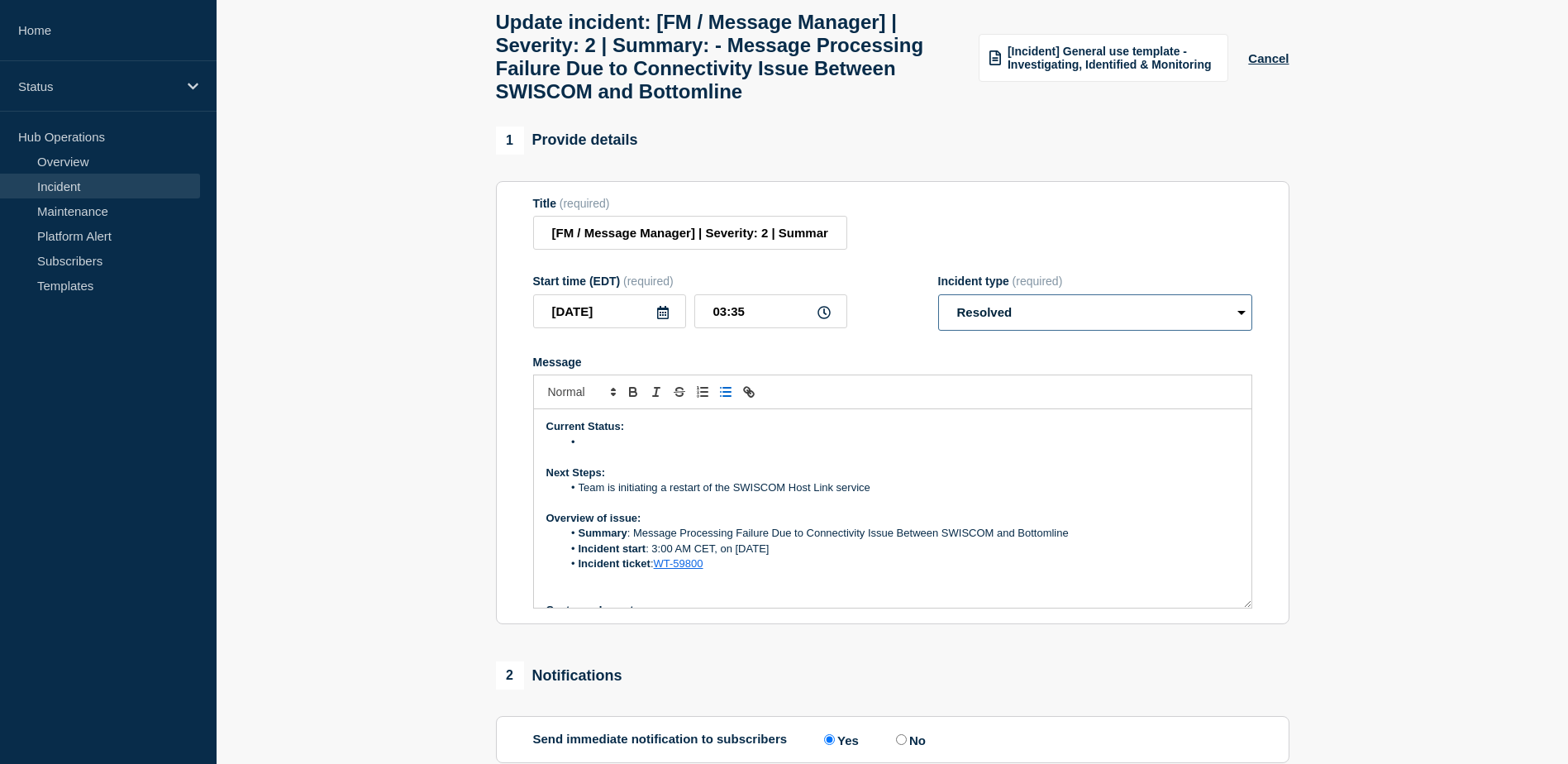
scroll to position [87, 0]
click at [1275, 63] on button "Cancel" at bounding box center [1268, 56] width 41 height 14
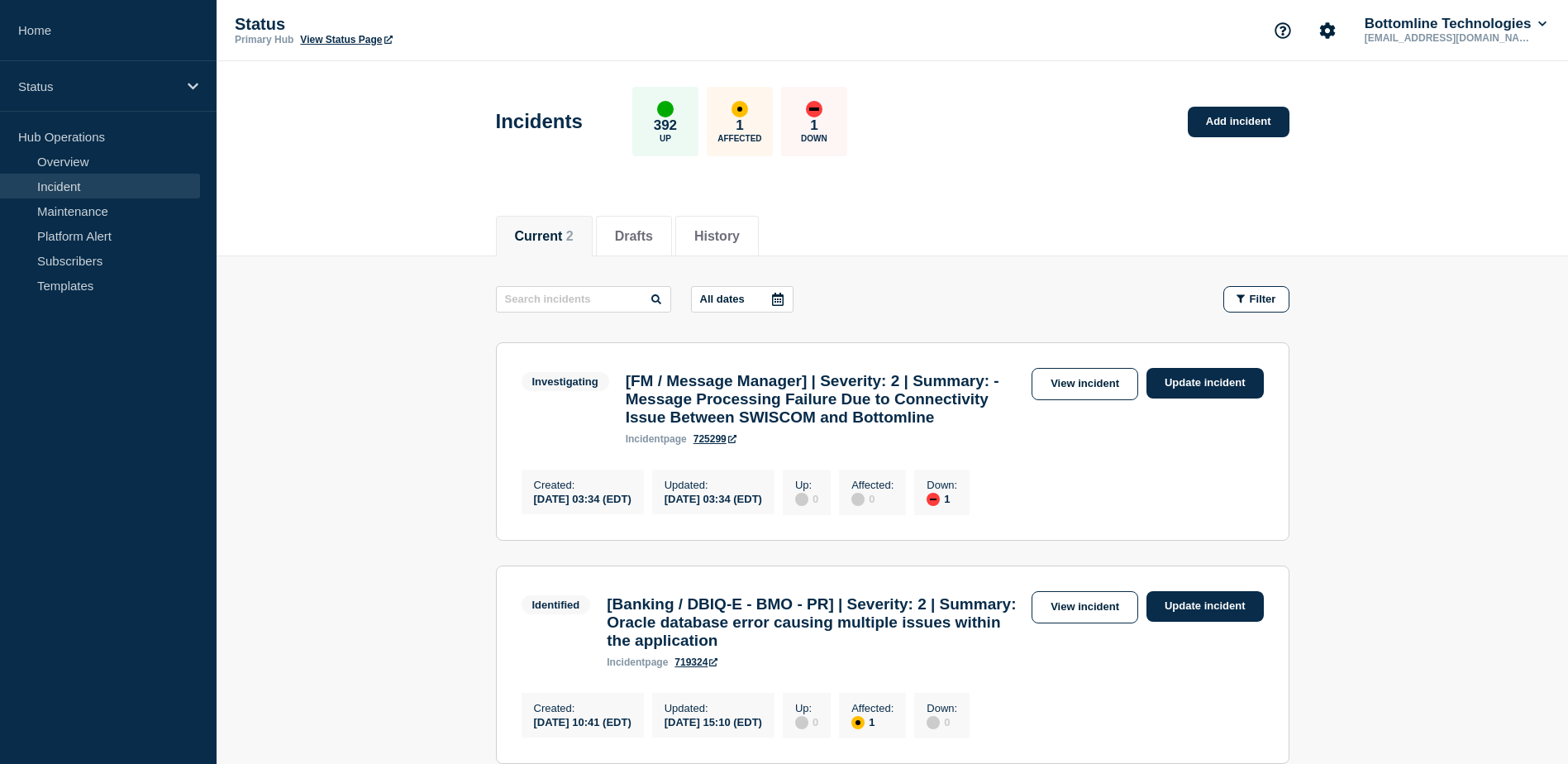
click at [83, 182] on link "Incident" at bounding box center [100, 186] width 200 height 25
click at [1187, 386] on link "Update incident" at bounding box center [1205, 383] width 118 height 31
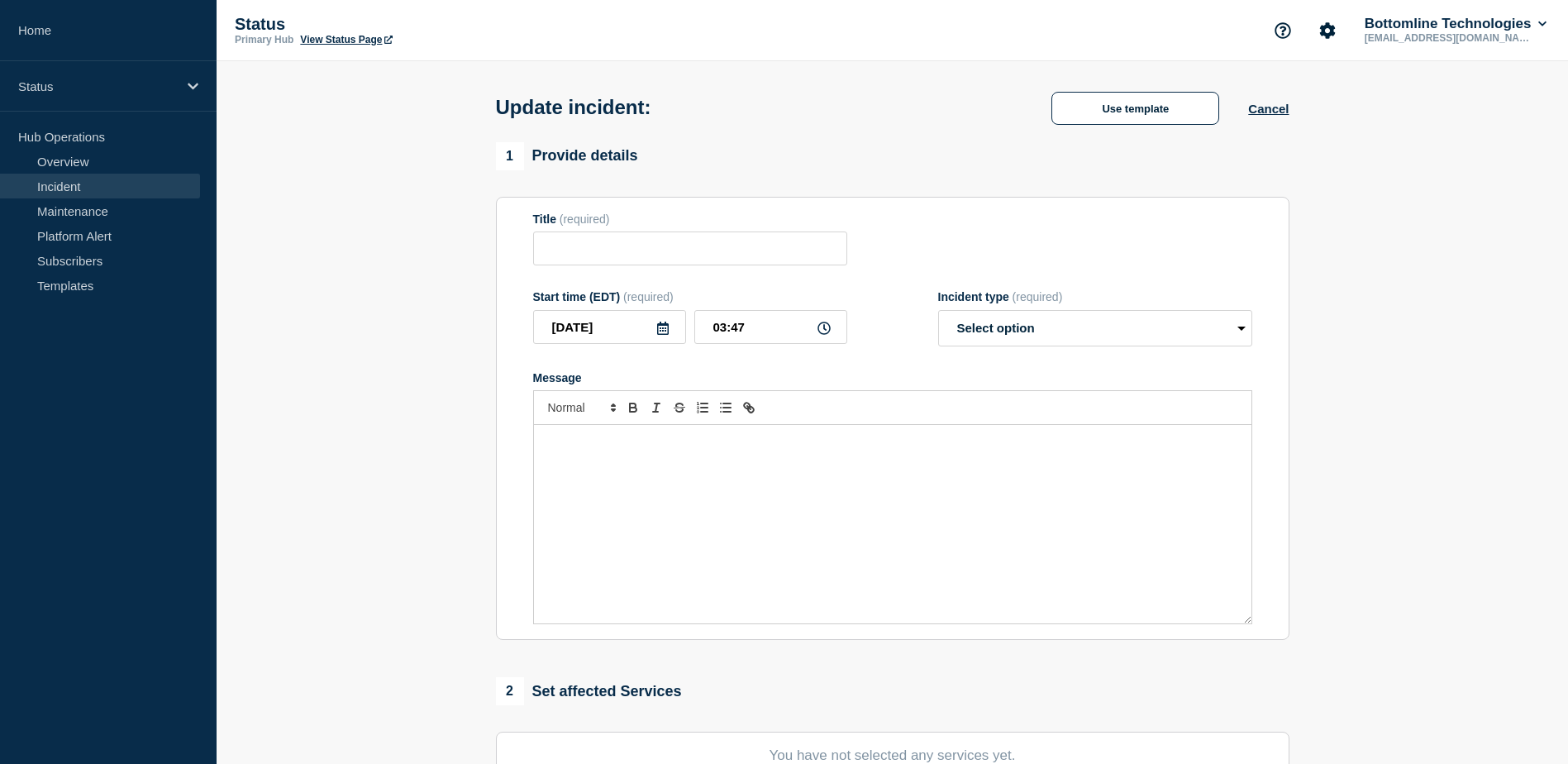
type input "[FM / Message Manager] | Severity: 2 | Summary: - Message Processing Failure Du…"
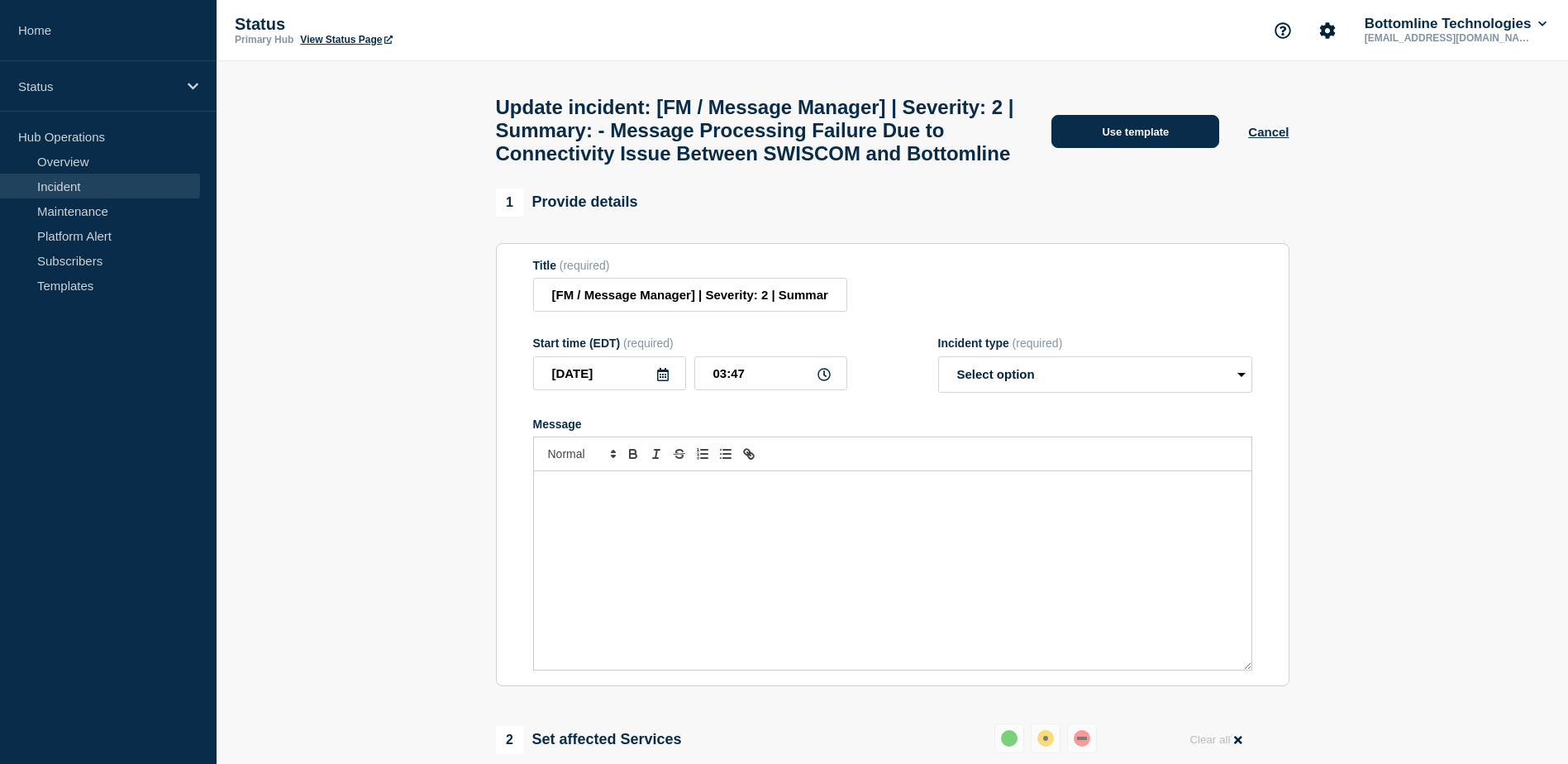
click at [1192, 142] on button "Use template" at bounding box center [1135, 132] width 168 height 33
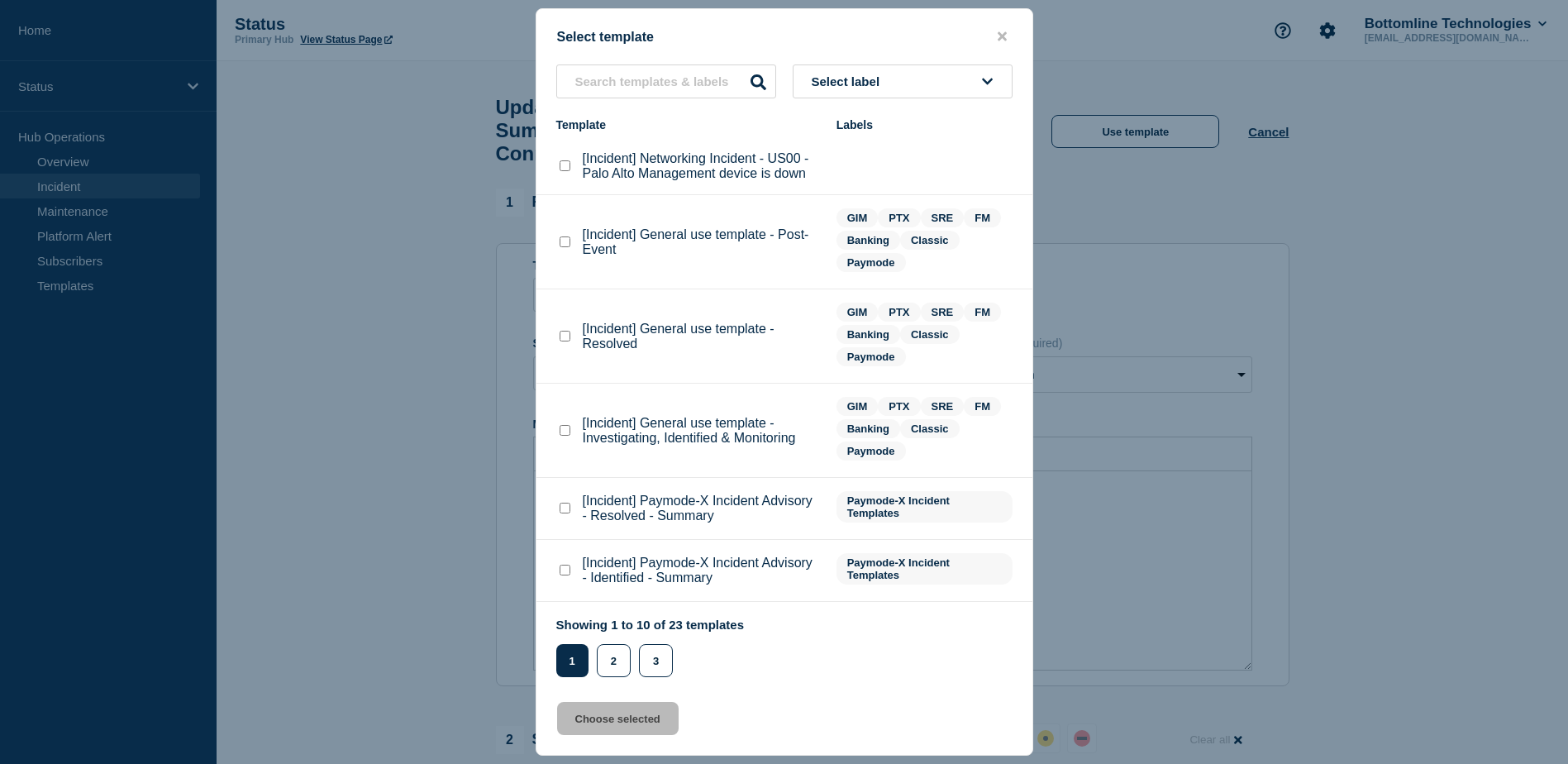
click at [844, 84] on span "Select label" at bounding box center [850, 81] width 75 height 14
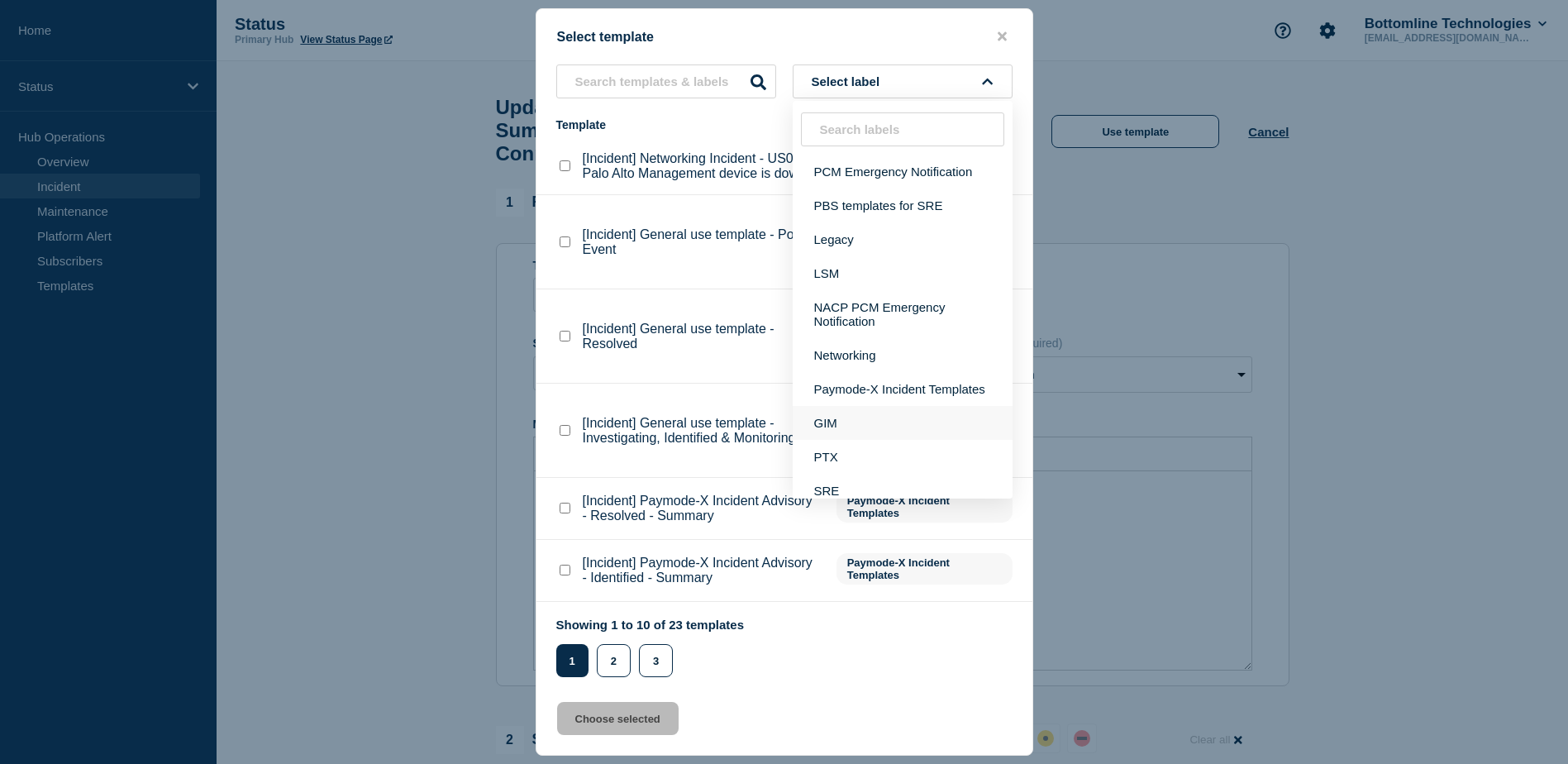
click at [824, 425] on button "GIM" at bounding box center [903, 422] width 220 height 34
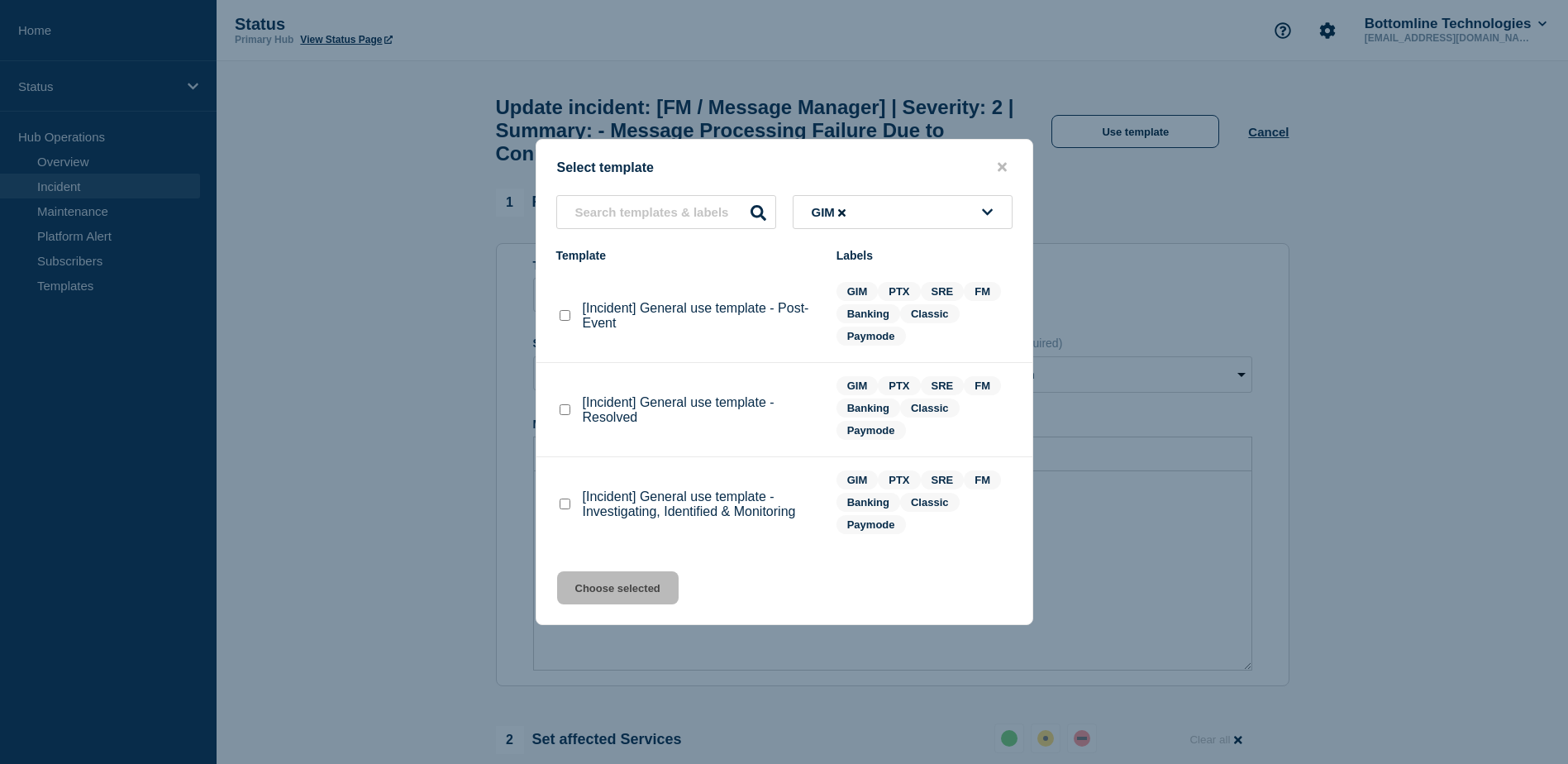
click at [561, 414] on checkbox"] "[Incident] General use template - Resolved checkbox" at bounding box center [565, 409] width 11 height 11
checkbox checkbox"] "true"
click at [615, 581] on button "Choose selected" at bounding box center [618, 589] width 122 height 33
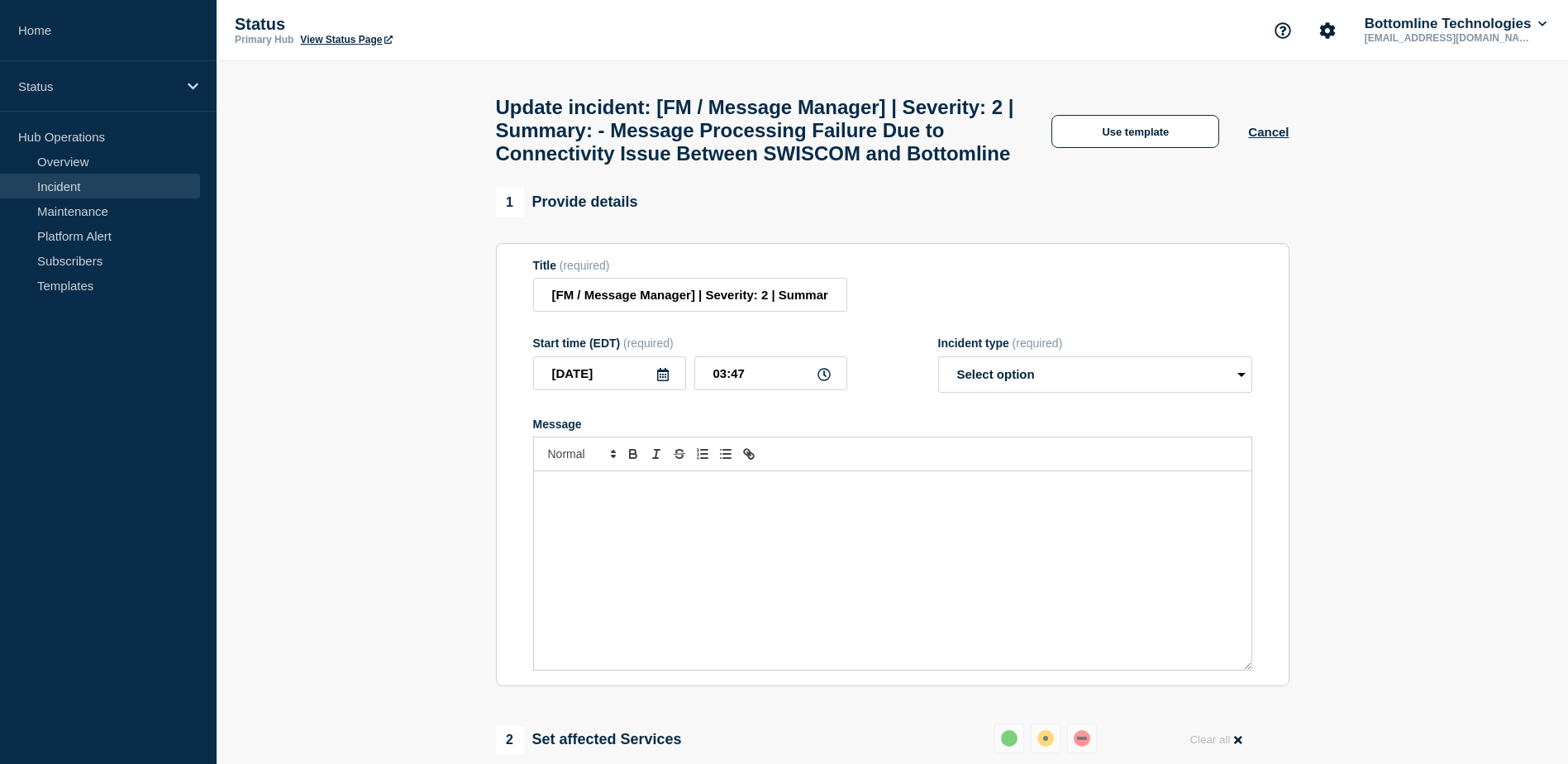
select select "resolved"
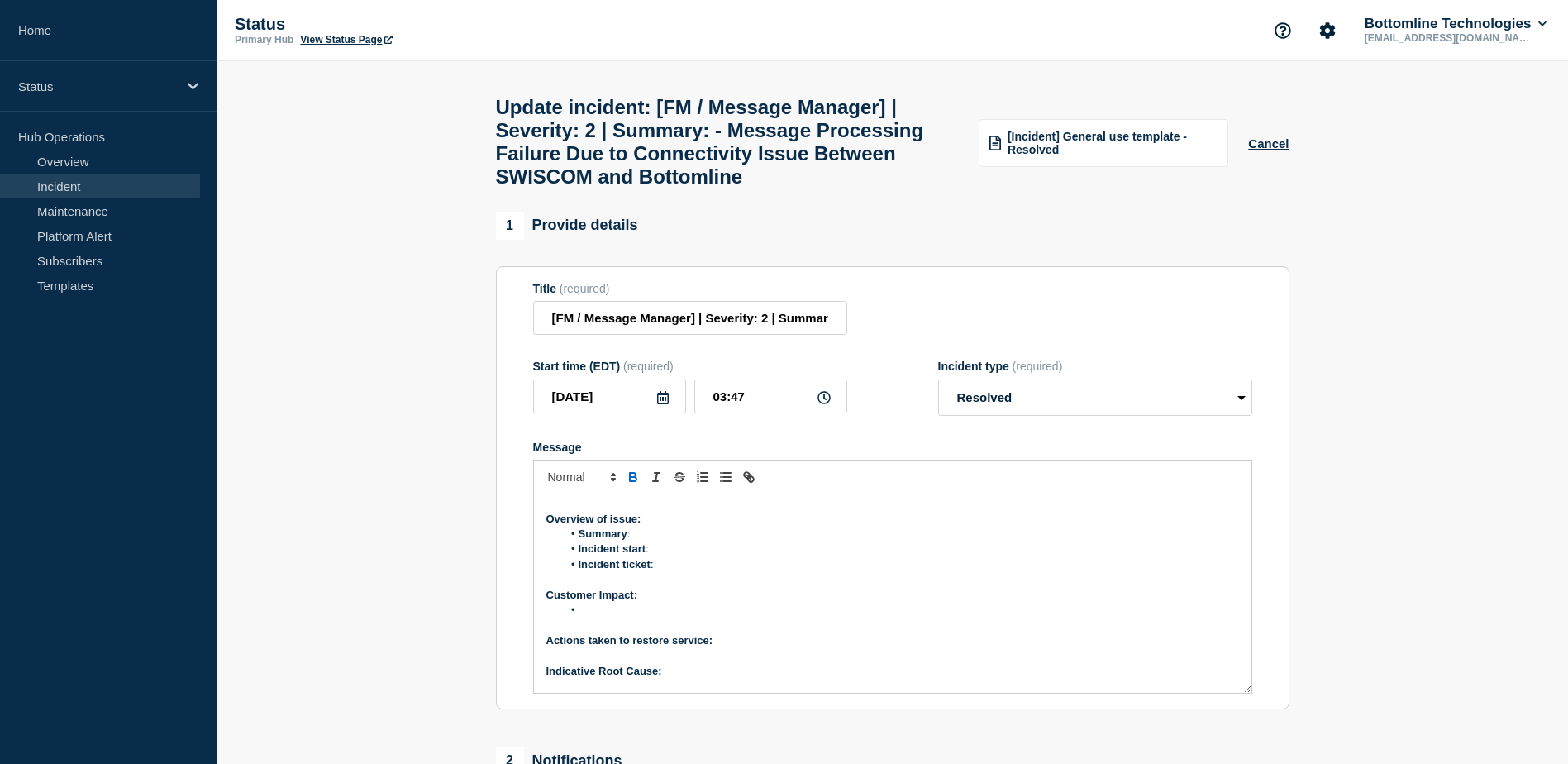
click at [774, 511] on p "Message" at bounding box center [893, 503] width 693 height 15
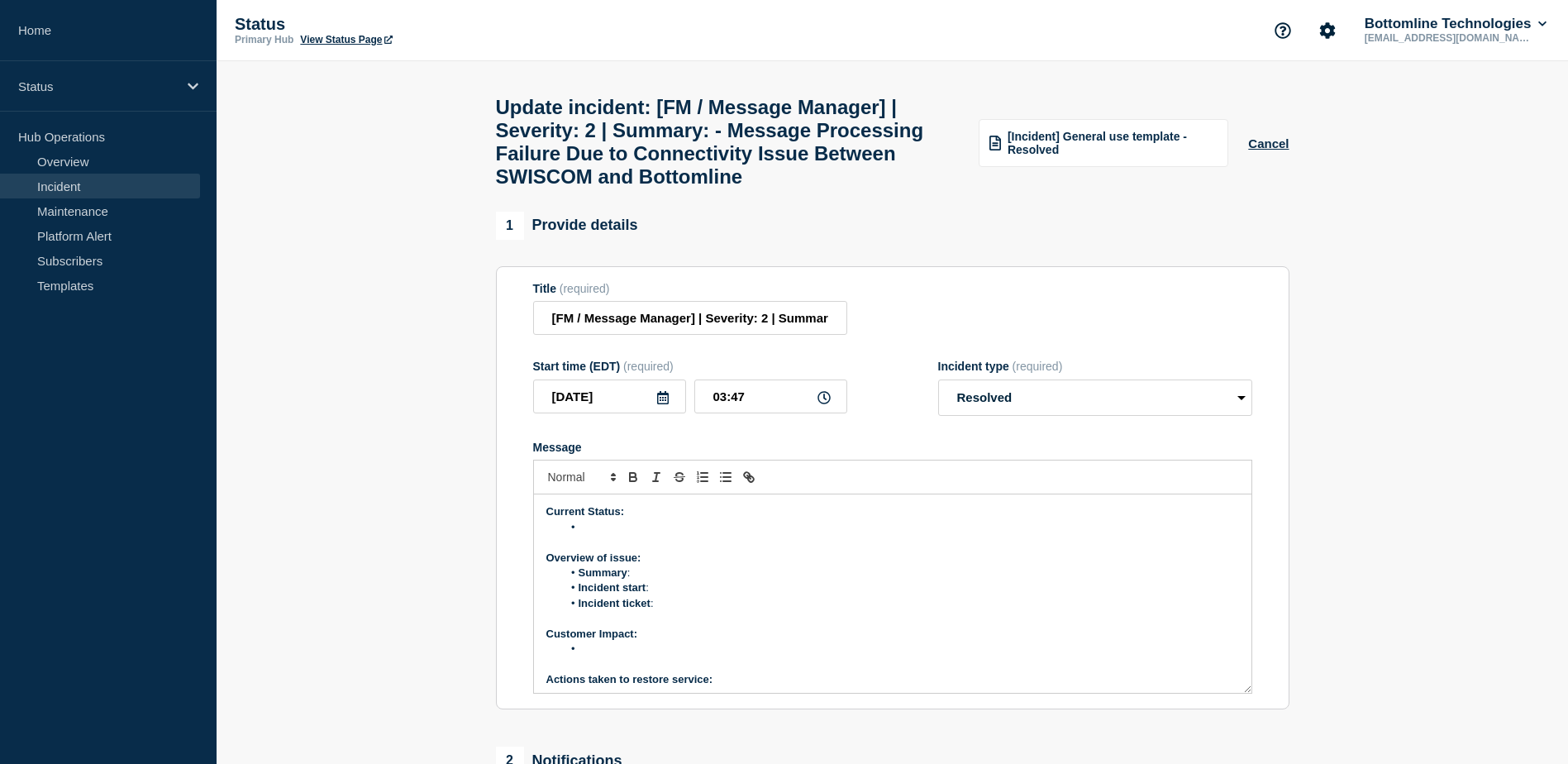
click at [612, 535] on li "Message" at bounding box center [900, 528] width 677 height 15
click at [602, 535] on li "Message" at bounding box center [900, 528] width 677 height 15
click at [870, 535] on li "Swisscom hostlink server restarted at 09.40 CET and message started to process." at bounding box center [900, 528] width 677 height 15
click at [815, 535] on li "Swisscom hostlink server restarted at 09.40 CET and the message started to proc…" at bounding box center [900, 528] width 677 height 15
click at [824, 535] on li "Swisscom hostlink server restarted at 09.40 CET and the message started to proc…" at bounding box center [900, 528] width 677 height 15
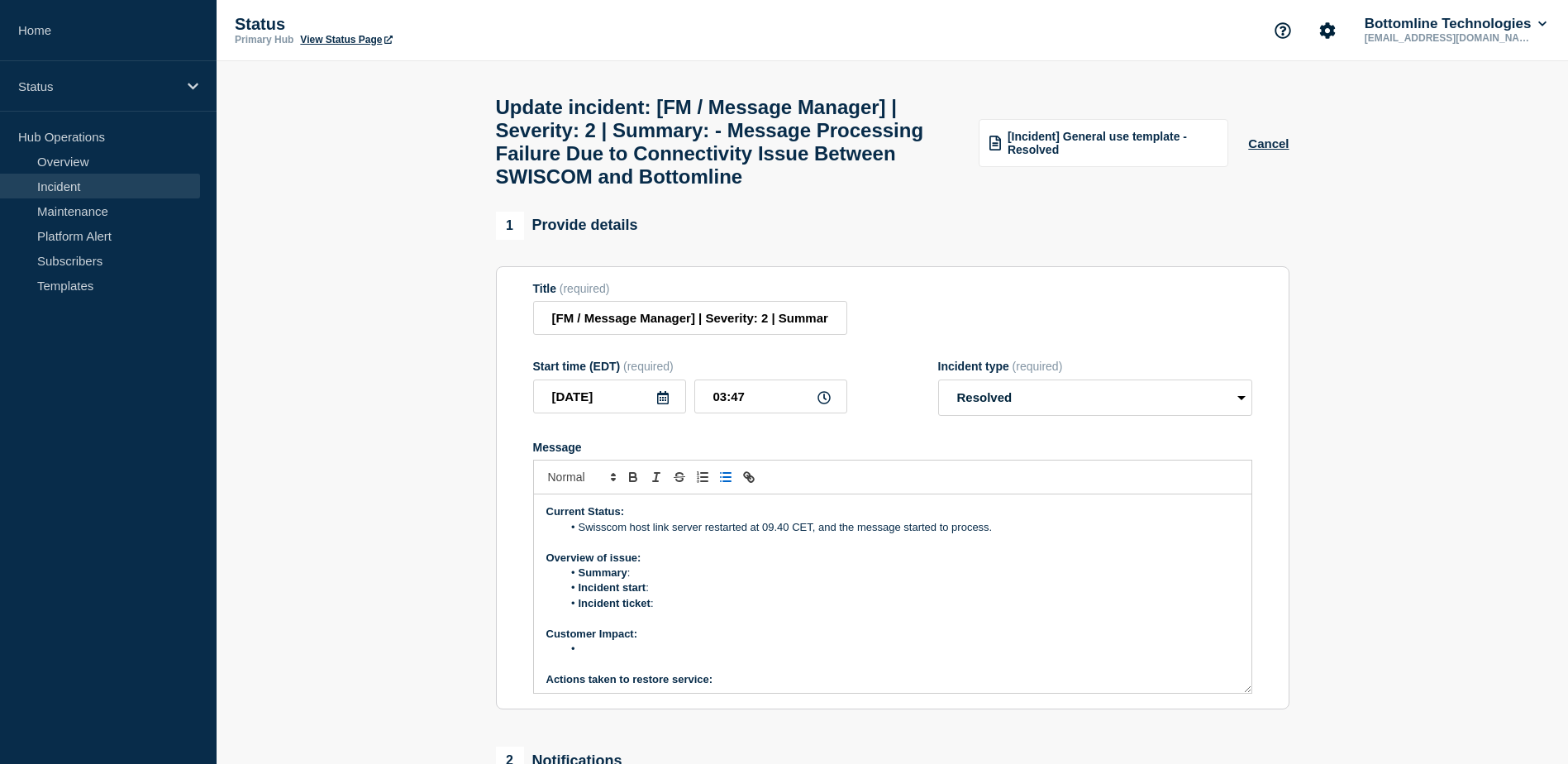
click at [651, 580] on li "Summary :" at bounding box center [900, 574] width 677 height 15
click at [659, 595] on li "Incident start :" at bounding box center [900, 588] width 677 height 15
click at [658, 595] on li "Incident start :" at bounding box center [900, 588] width 677 height 15
click at [683, 595] on li "Incident start : 3:00am CEST, on29thsep,2025" at bounding box center [900, 588] width 677 height 15
click at [769, 595] on li "Incident start : 3:00 am CEST, on29thsep,2025" at bounding box center [900, 588] width 677 height 15
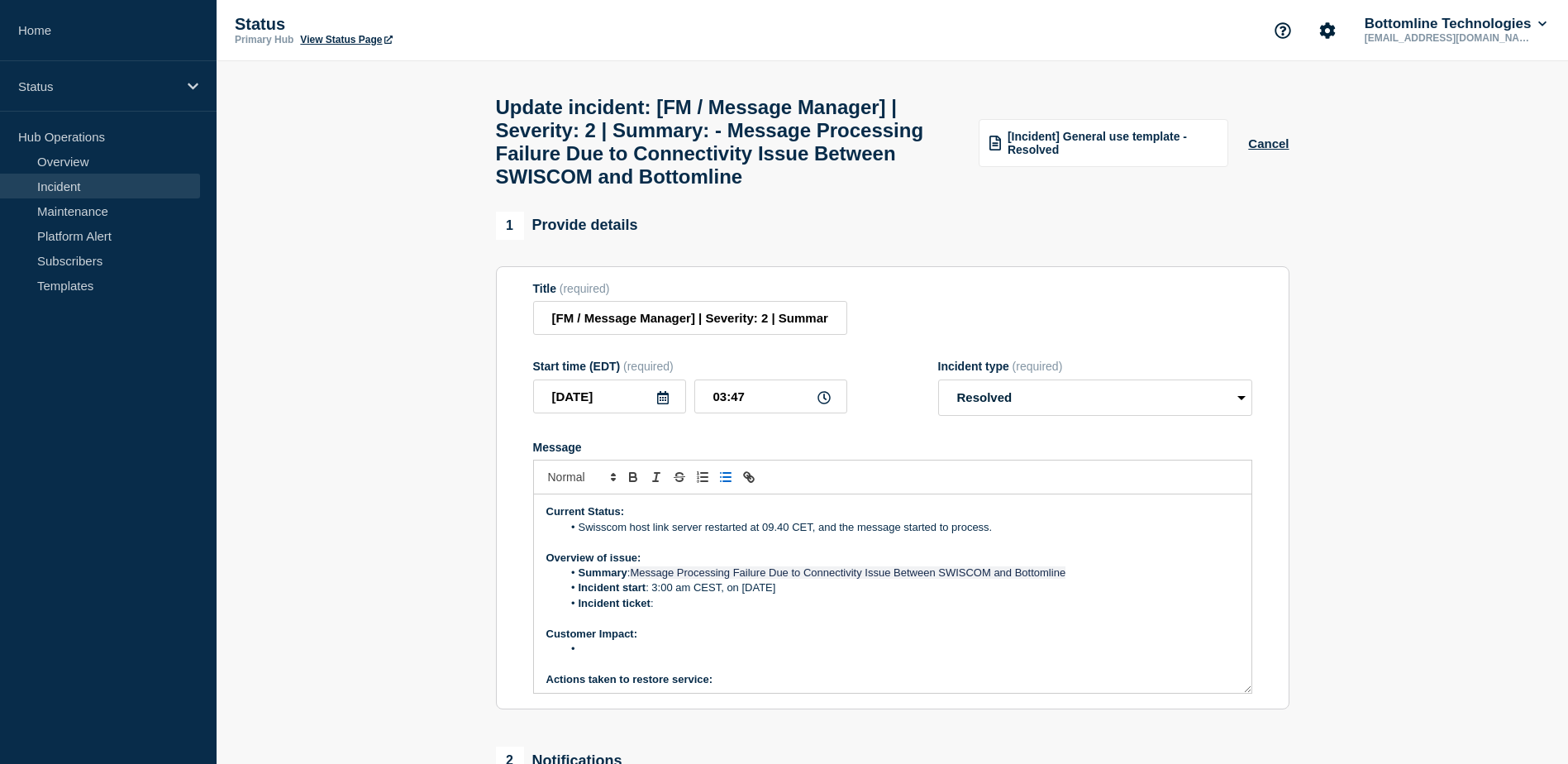
click at [666, 611] on li "Incident ticket :" at bounding box center [900, 604] width 677 height 15
click at [578, 611] on span "Message" at bounding box center [578, 604] width 0 height 15
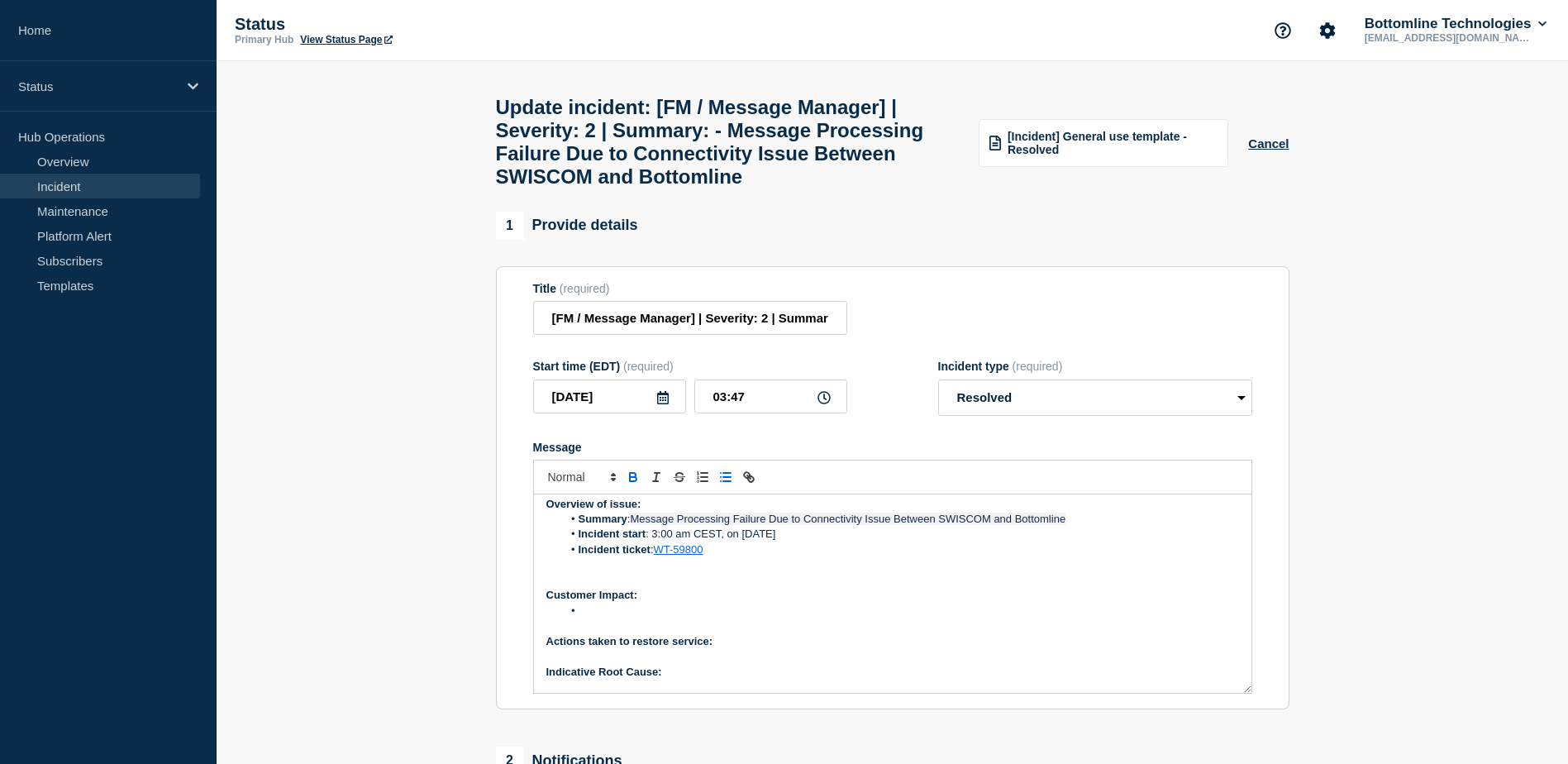
scroll to position [54, 0]
click at [598, 618] on li "Message" at bounding box center [900, 610] width 677 height 15
click at [732, 633] on p "Message" at bounding box center [893, 625] width 693 height 15
click at [727, 649] on p "Actions taken to restore service:" at bounding box center [893, 641] width 693 height 15
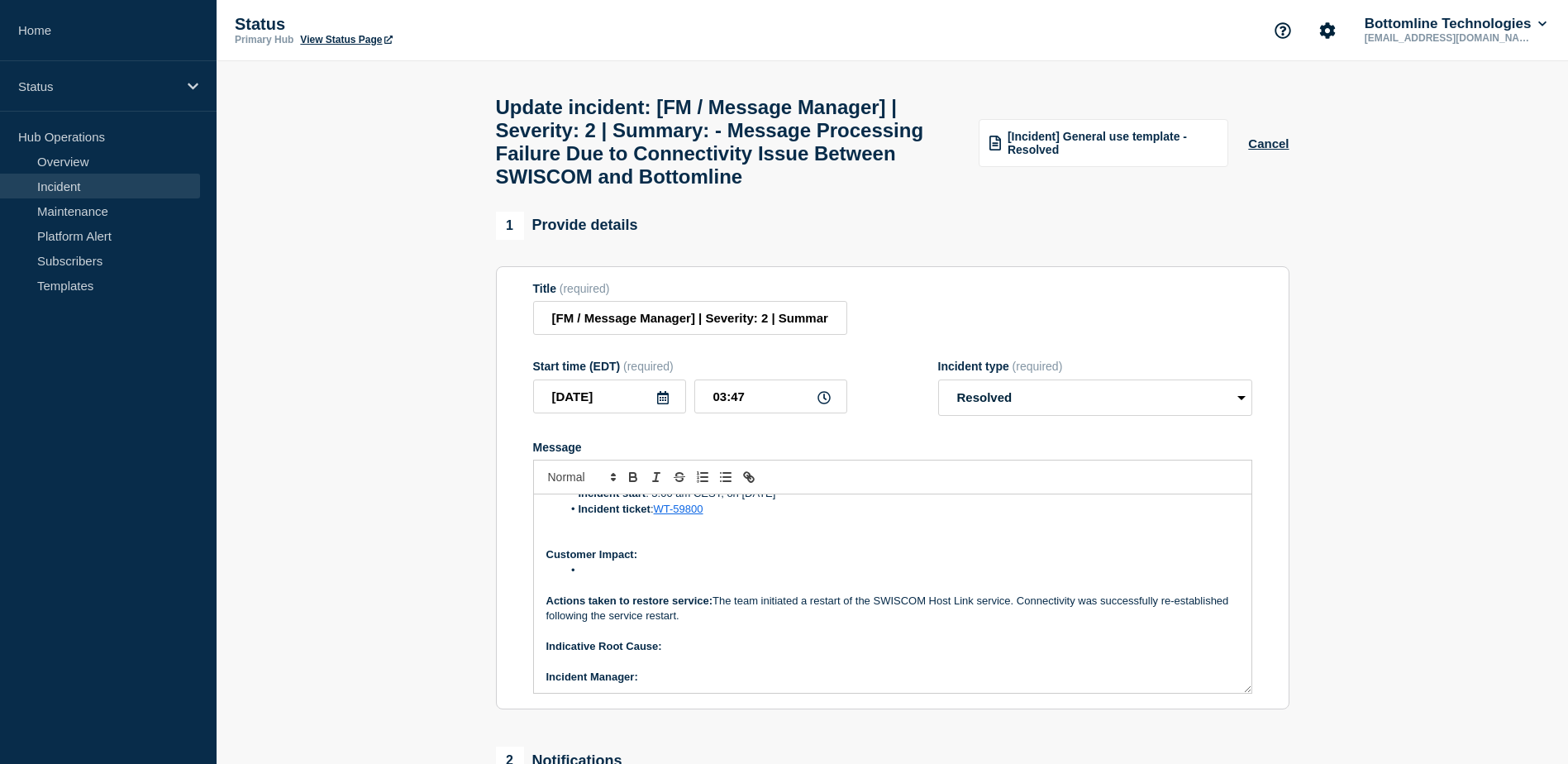
scroll to position [101, 0]
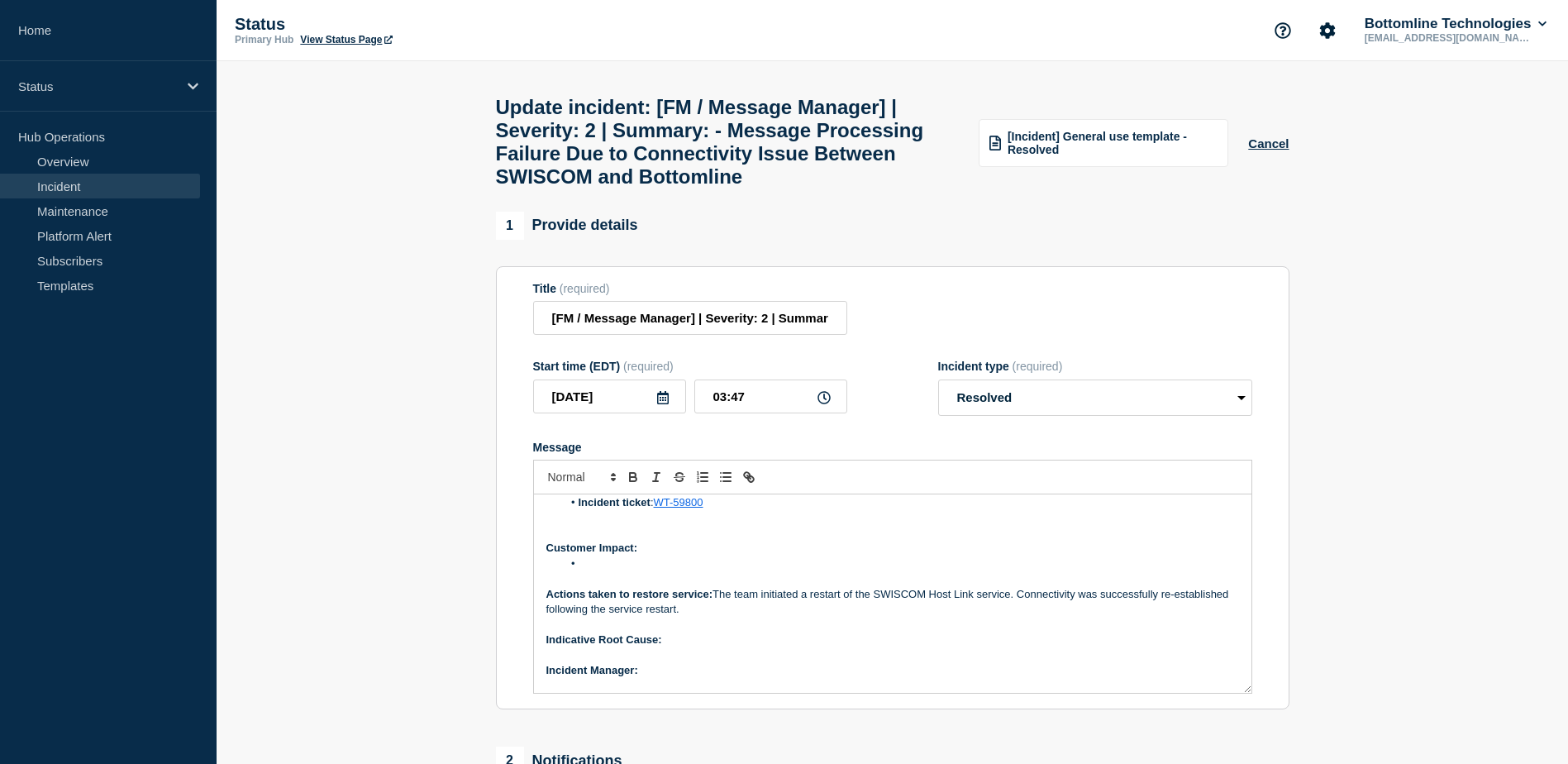
click at [701, 648] on p "Indicative Root Cause:" at bounding box center [893, 640] width 693 height 15
click at [647, 678] on p "﻿Incident Manager:" at bounding box center [893, 671] width 693 height 15
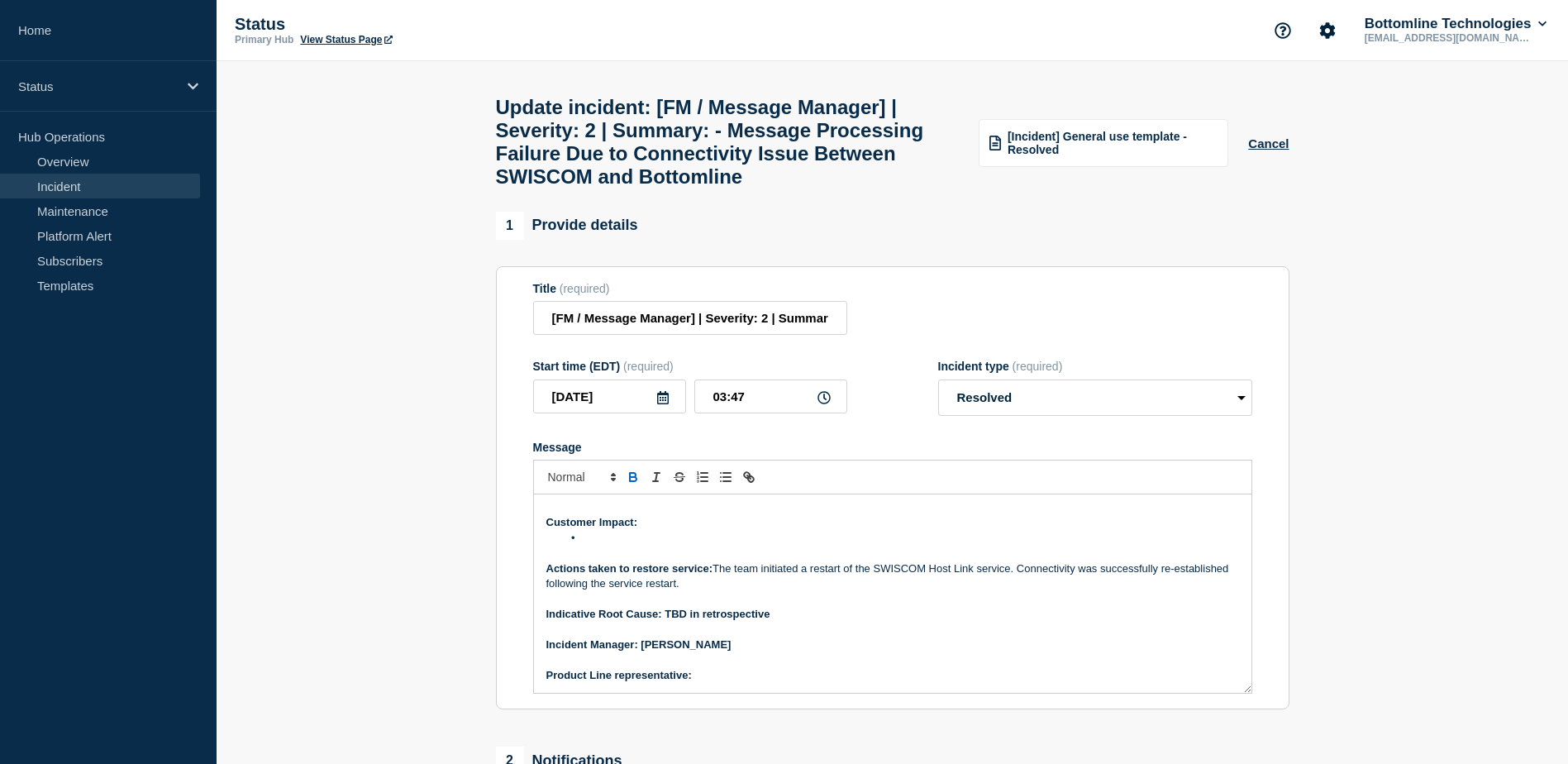
scroll to position [30, 0]
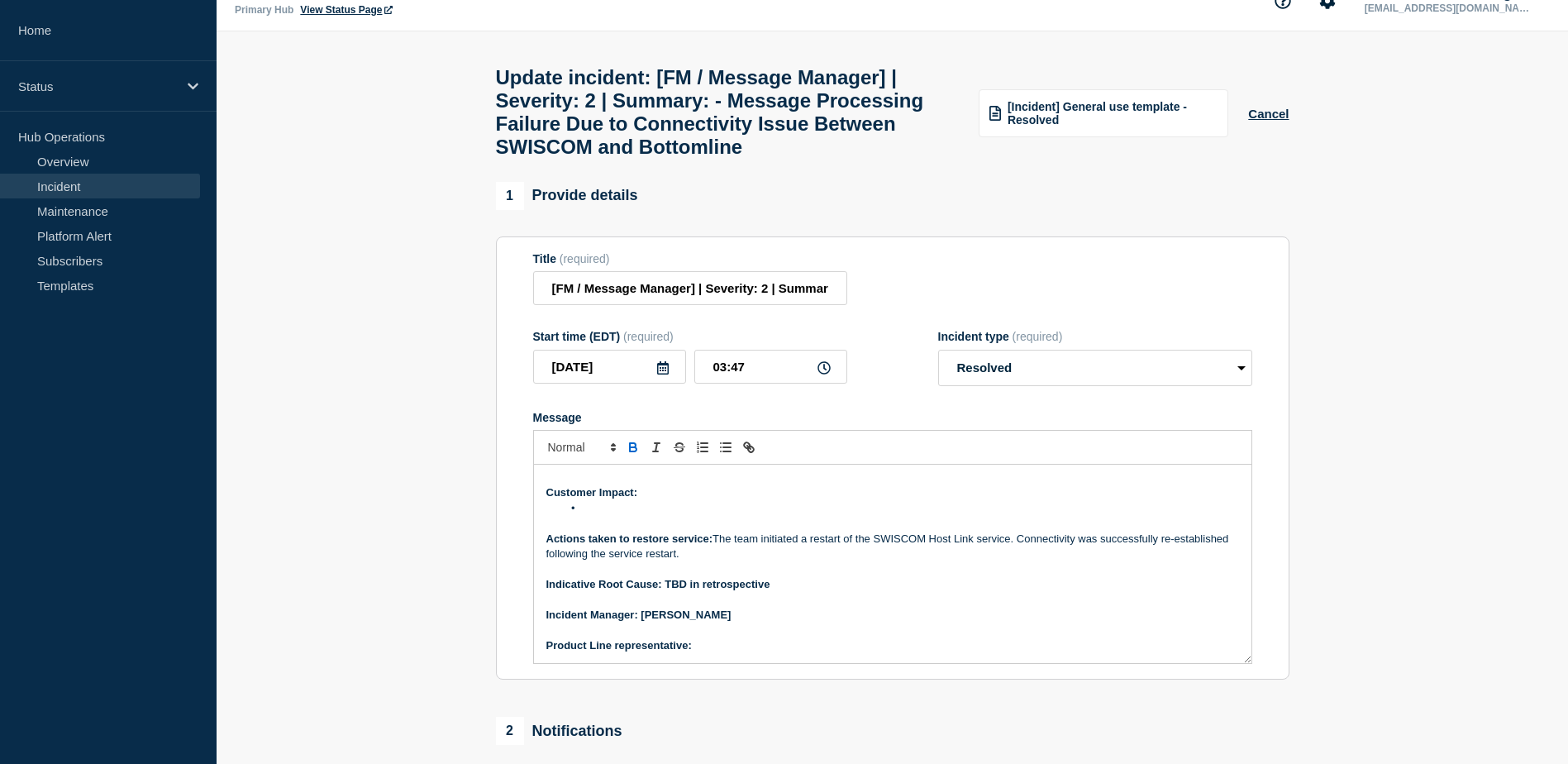
click at [711, 654] on p "Product Line representative:" at bounding box center [893, 646] width 693 height 15
click at [710, 654] on p "Product Line representative:" at bounding box center [893, 646] width 693 height 15
click at [718, 654] on p "Product Line representative:" at bounding box center [893, 646] width 693 height 15
click at [583, 516] on li "Message" at bounding box center [900, 508] width 677 height 15
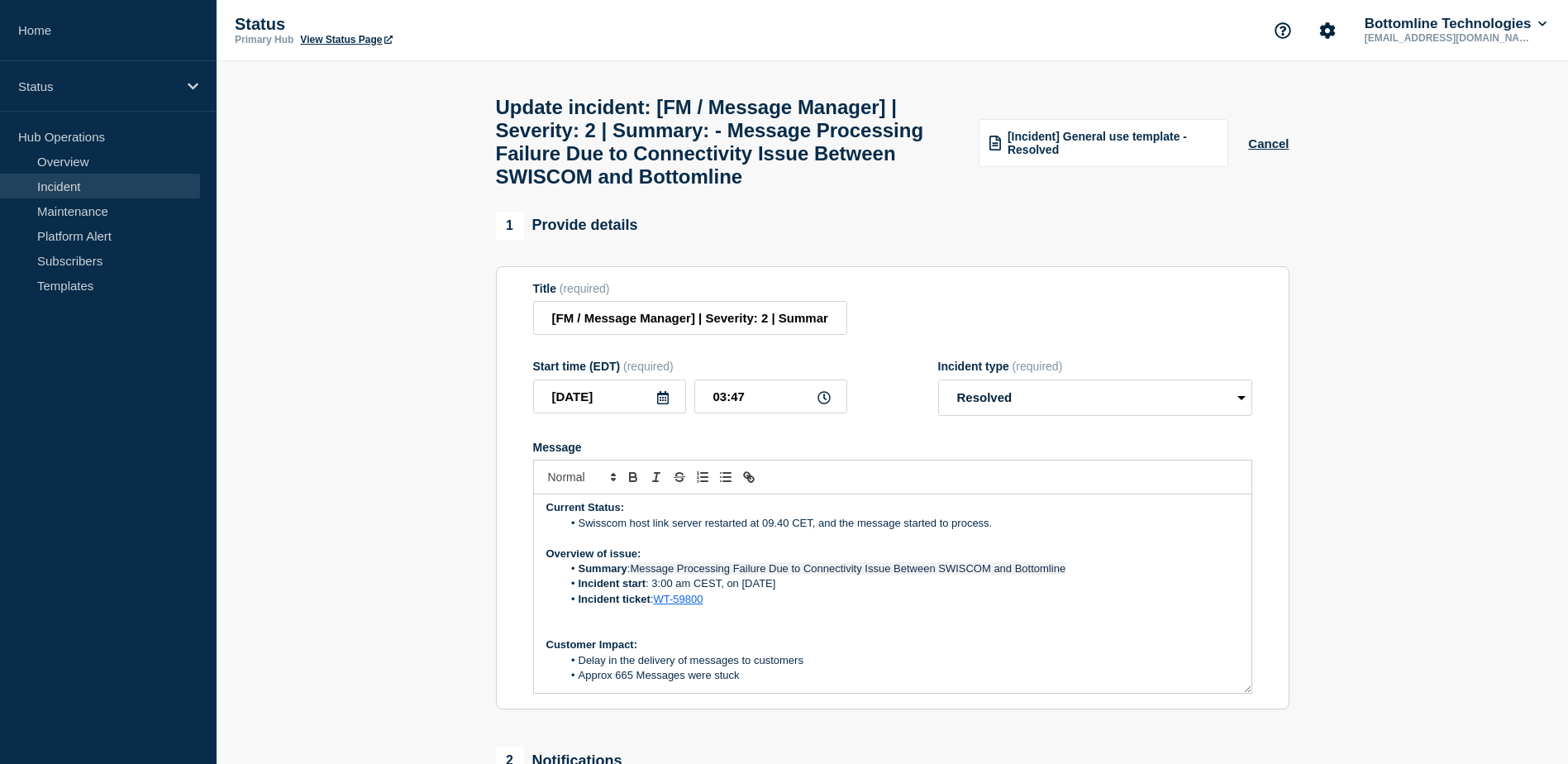
scroll to position [3, 0]
click at [1003, 532] on li "Swisscom host link server restarted at 09.40 CET, and the message started to pr…" at bounding box center [900, 524] width 677 height 15
click at [1049, 532] on li "Swisscom host link server restarted at 09.40 CET, and the message started to pr…" at bounding box center [900, 524] width 677 height 15
click at [1059, 532] on li "Swisscom host link server restarted at 09.40 CET, and the message started to pr…" at bounding box center [900, 524] width 677 height 15
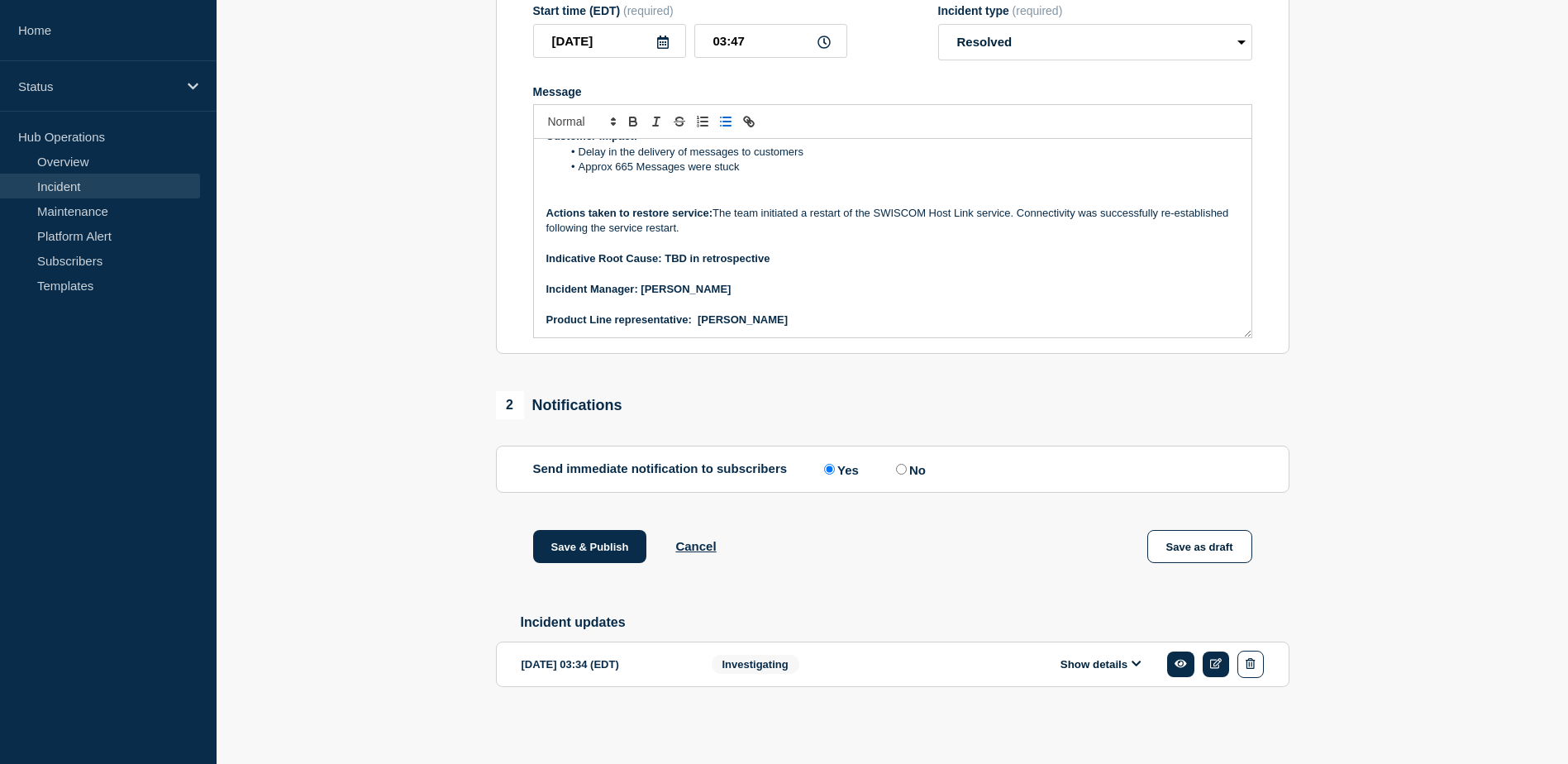
scroll to position [377, 0]
click at [613, 552] on button "Save & Publish" at bounding box center [590, 547] width 114 height 33
